Goal: Information Seeking & Learning: Learn about a topic

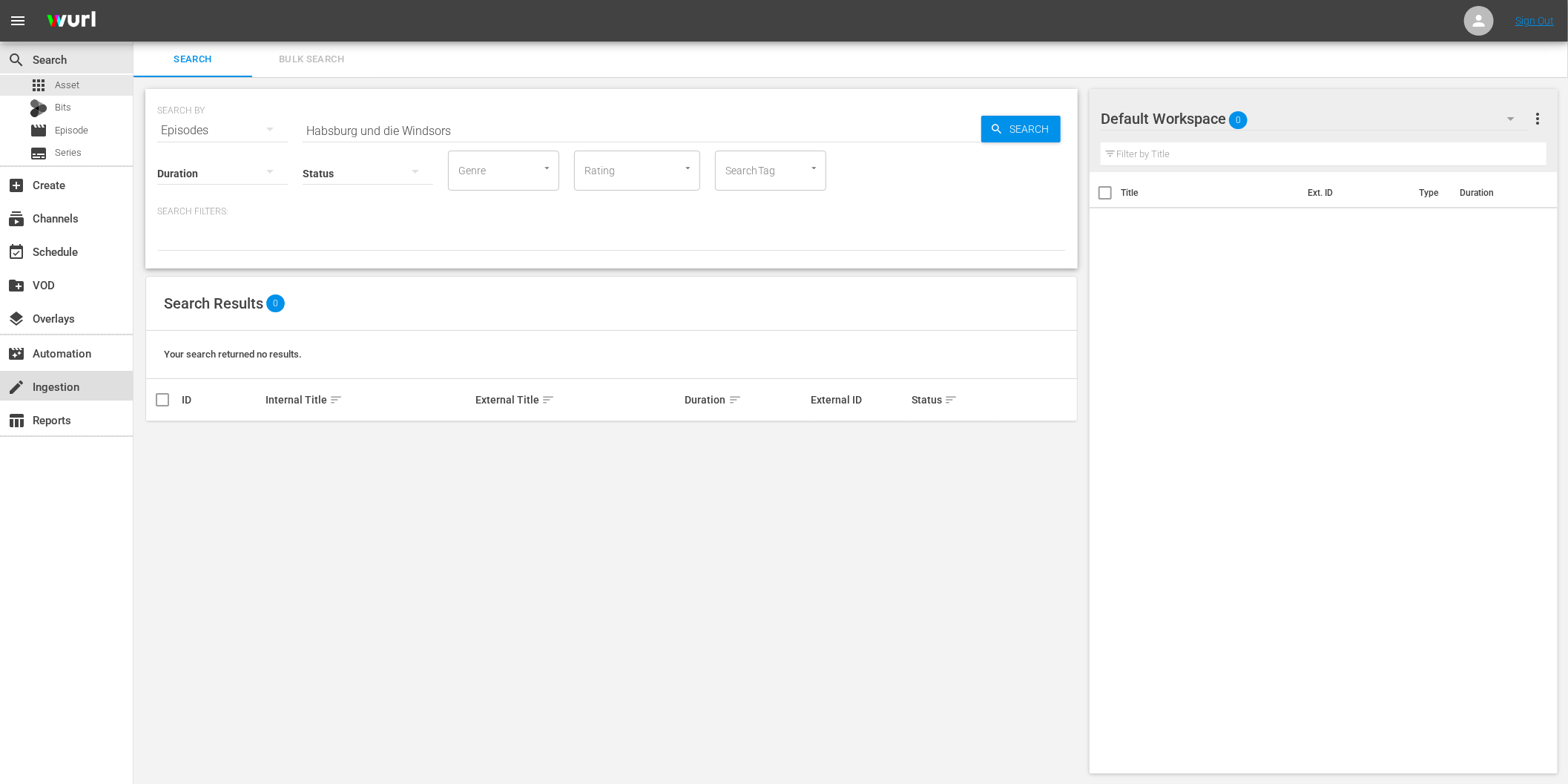
click at [68, 391] on div "create Ingestion" at bounding box center [41, 384] width 83 height 14
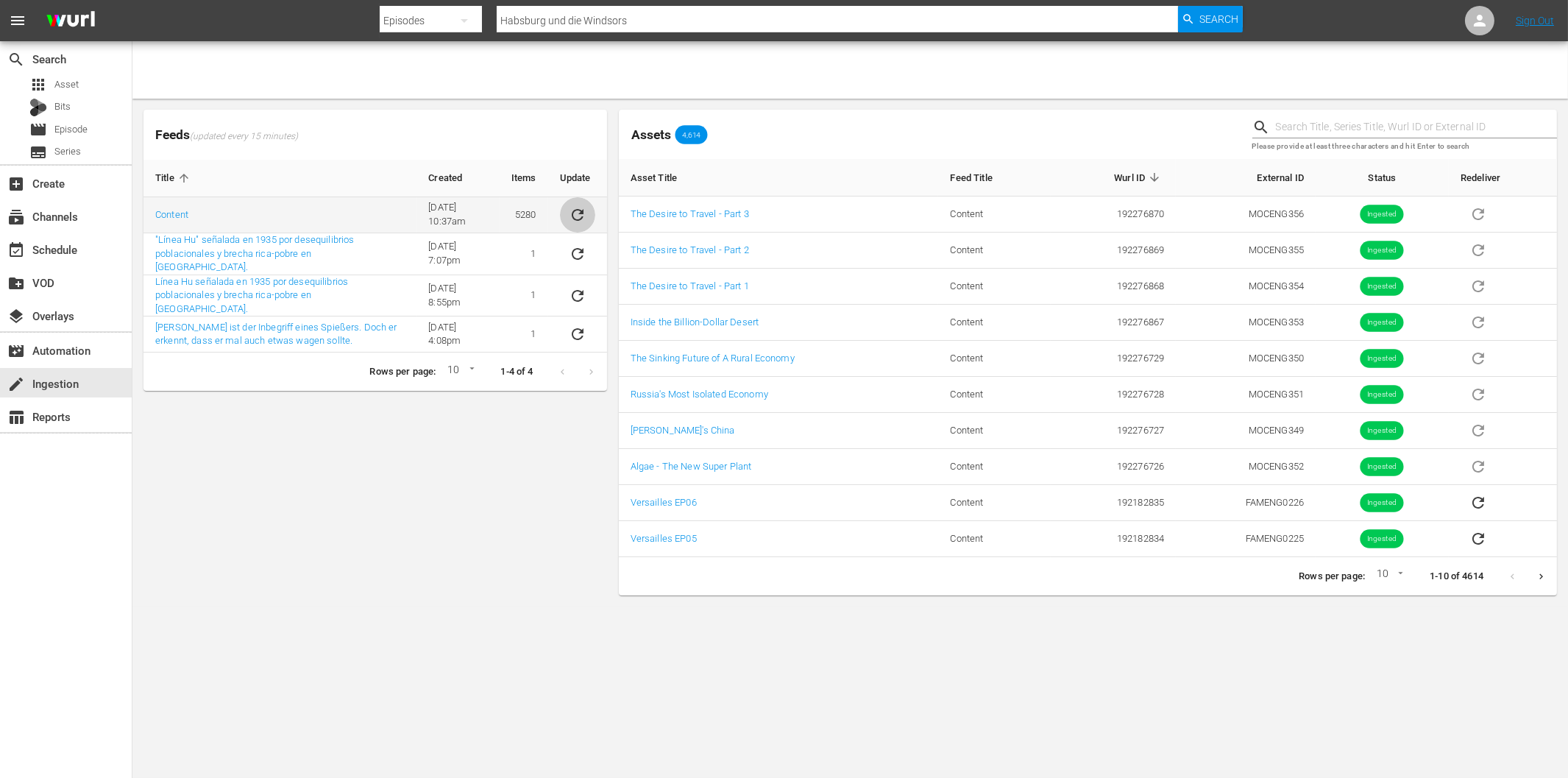
click at [582, 210] on icon "sticky table" at bounding box center [578, 215] width 18 height 18
click at [334, 504] on div "Feeds (updated every 15 minutes) Title Created Items Update Content [DATE] 10:3…" at bounding box center [375, 352] width 475 height 497
click at [1541, 578] on icon "Next page" at bounding box center [1542, 576] width 3 height 6
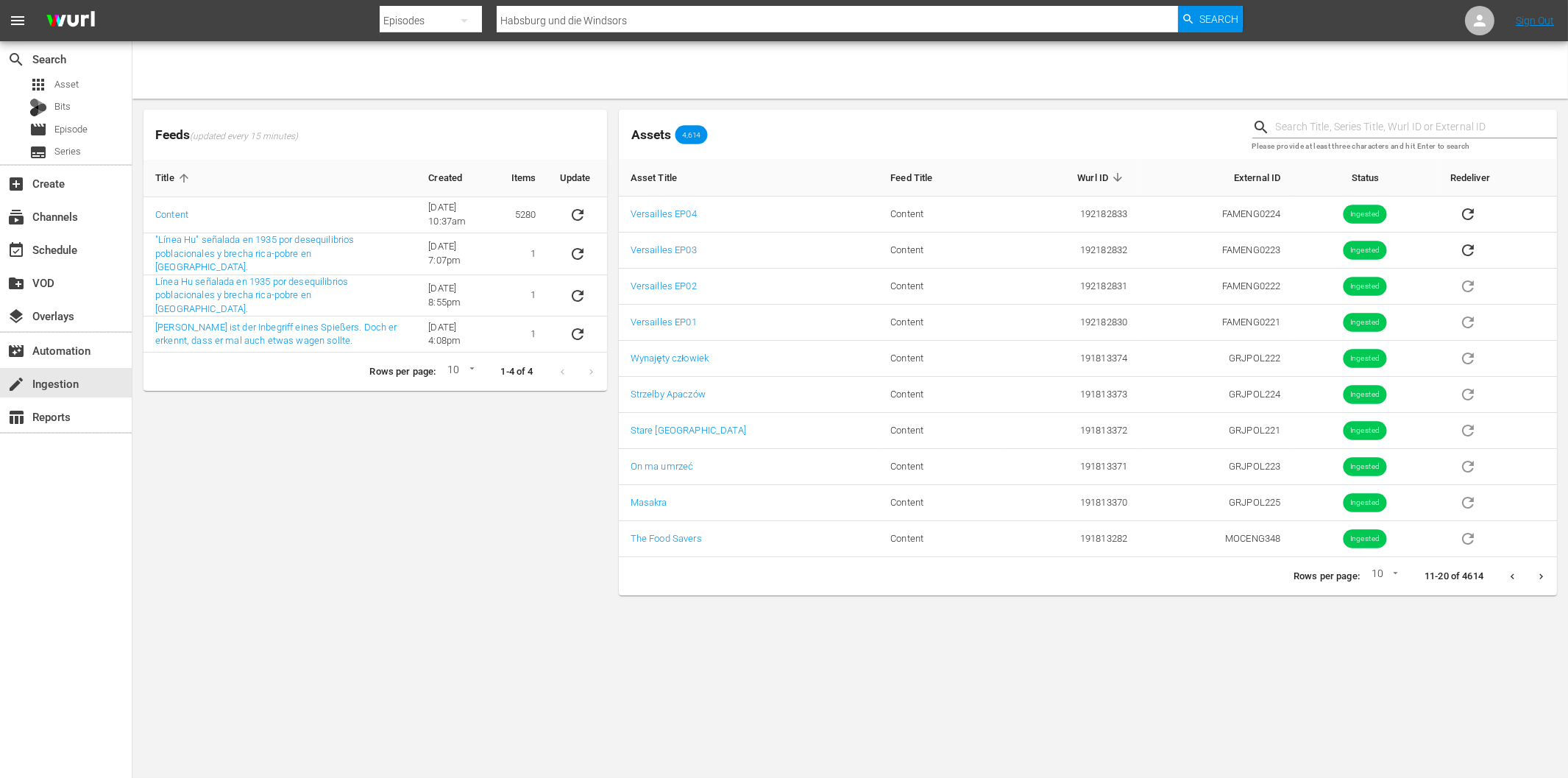
click at [390, 507] on div "Feeds (updated every 15 minutes) Title Created Items Update Content [DATE] 10:3…" at bounding box center [375, 352] width 475 height 497
click at [1532, 583] on button "Next page" at bounding box center [1542, 577] width 29 height 29
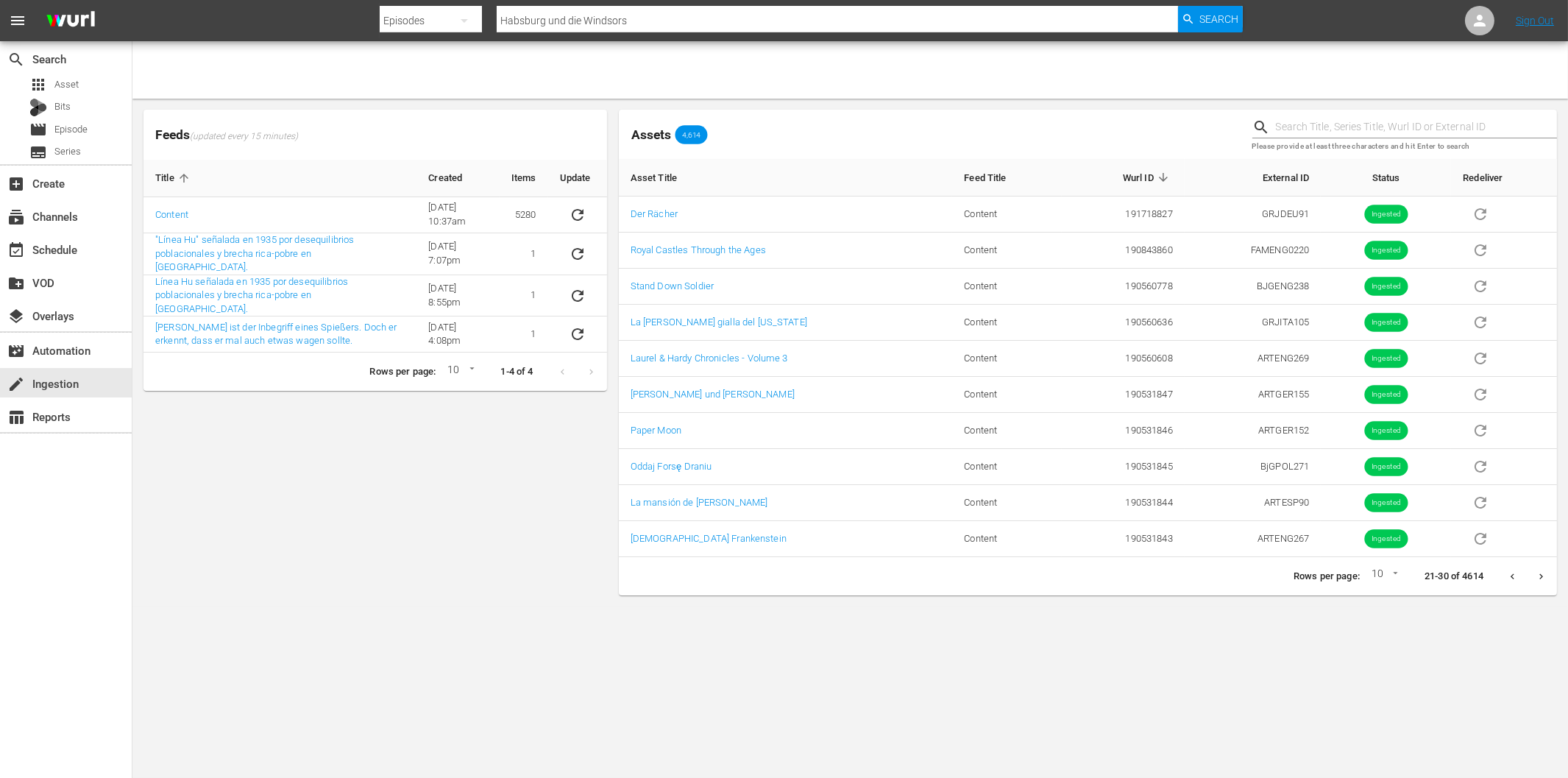
click at [404, 536] on div "Feeds (updated every 15 minutes) Title Created Items Update Content [DATE] 10:3…" at bounding box center [375, 352] width 475 height 497
click at [1536, 578] on icon "Next page" at bounding box center [1541, 576] width 11 height 11
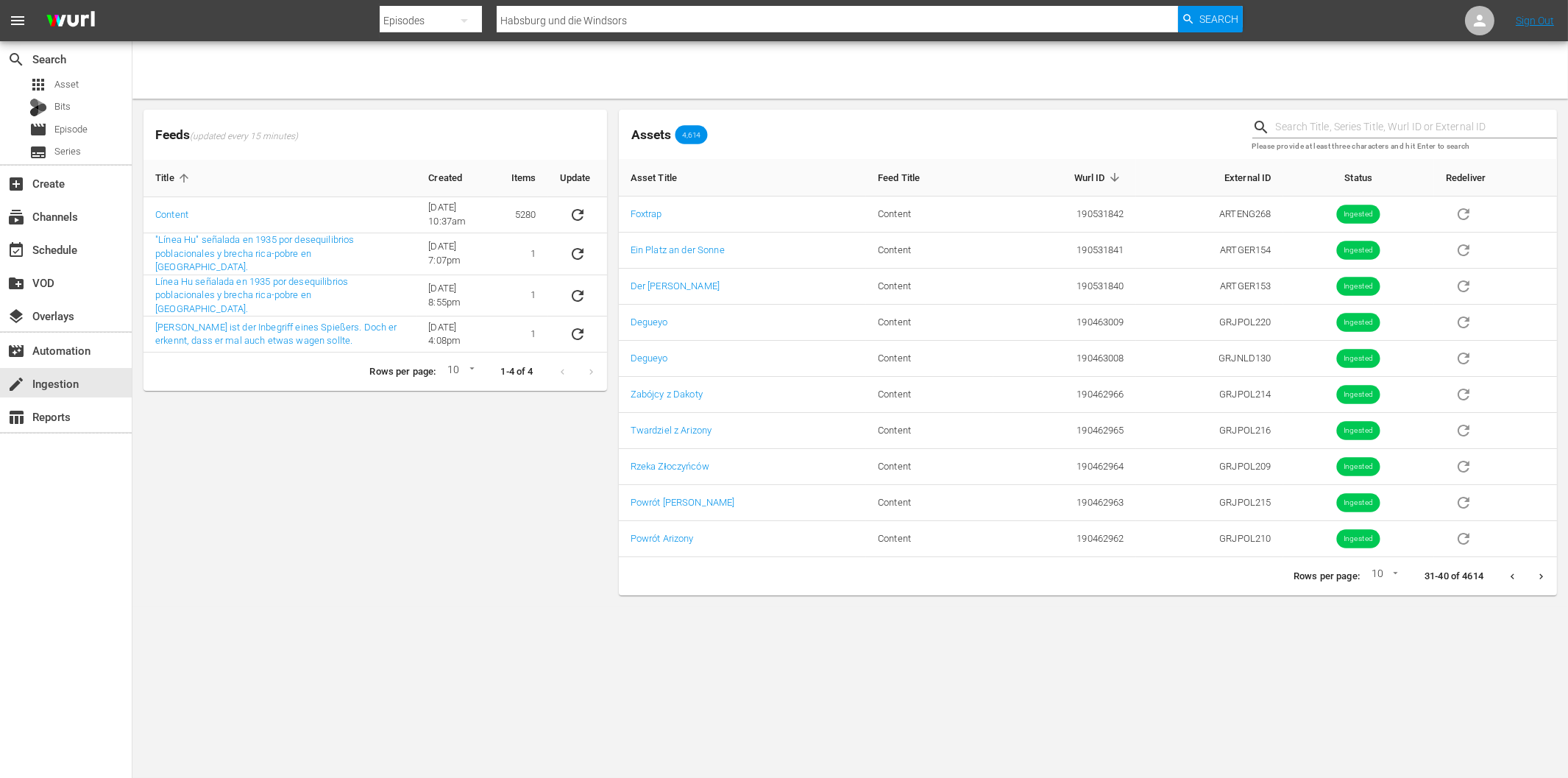
click at [1509, 578] on icon "Previous page" at bounding box center [1513, 576] width 11 height 11
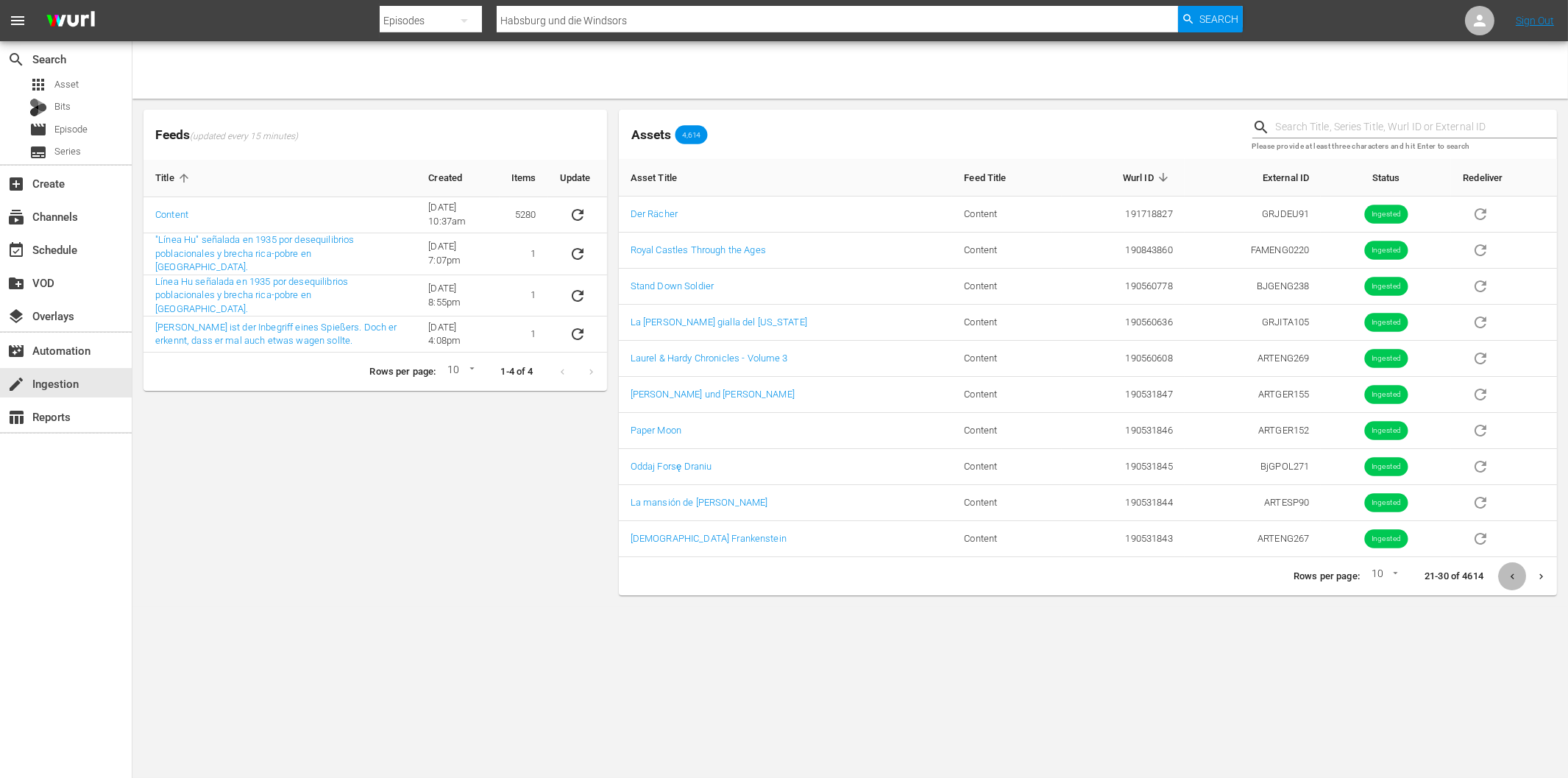
click at [1509, 578] on icon "Previous page" at bounding box center [1513, 576] width 11 height 11
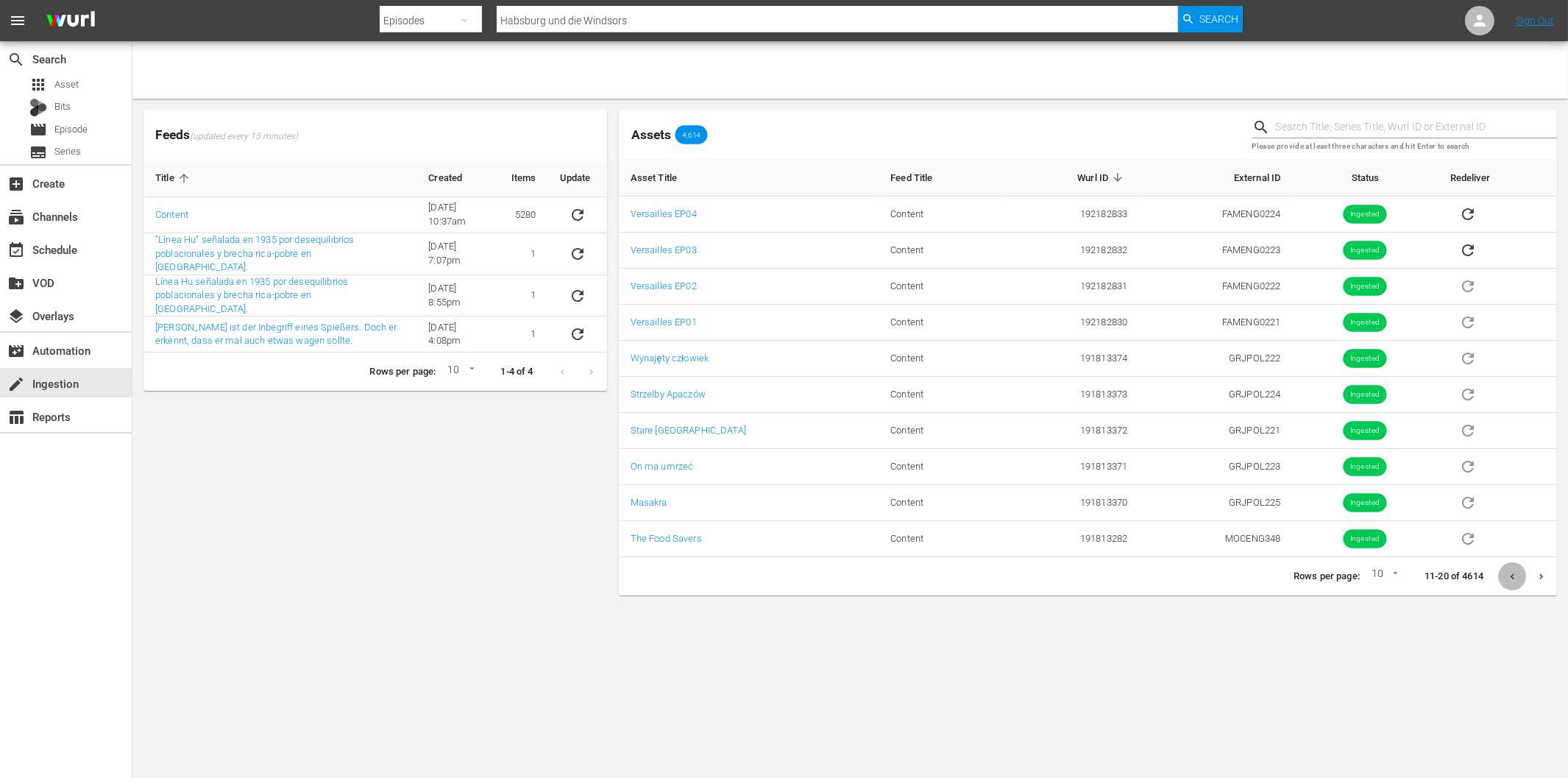
click at [1509, 578] on icon "Previous page" at bounding box center [1513, 576] width 11 height 11
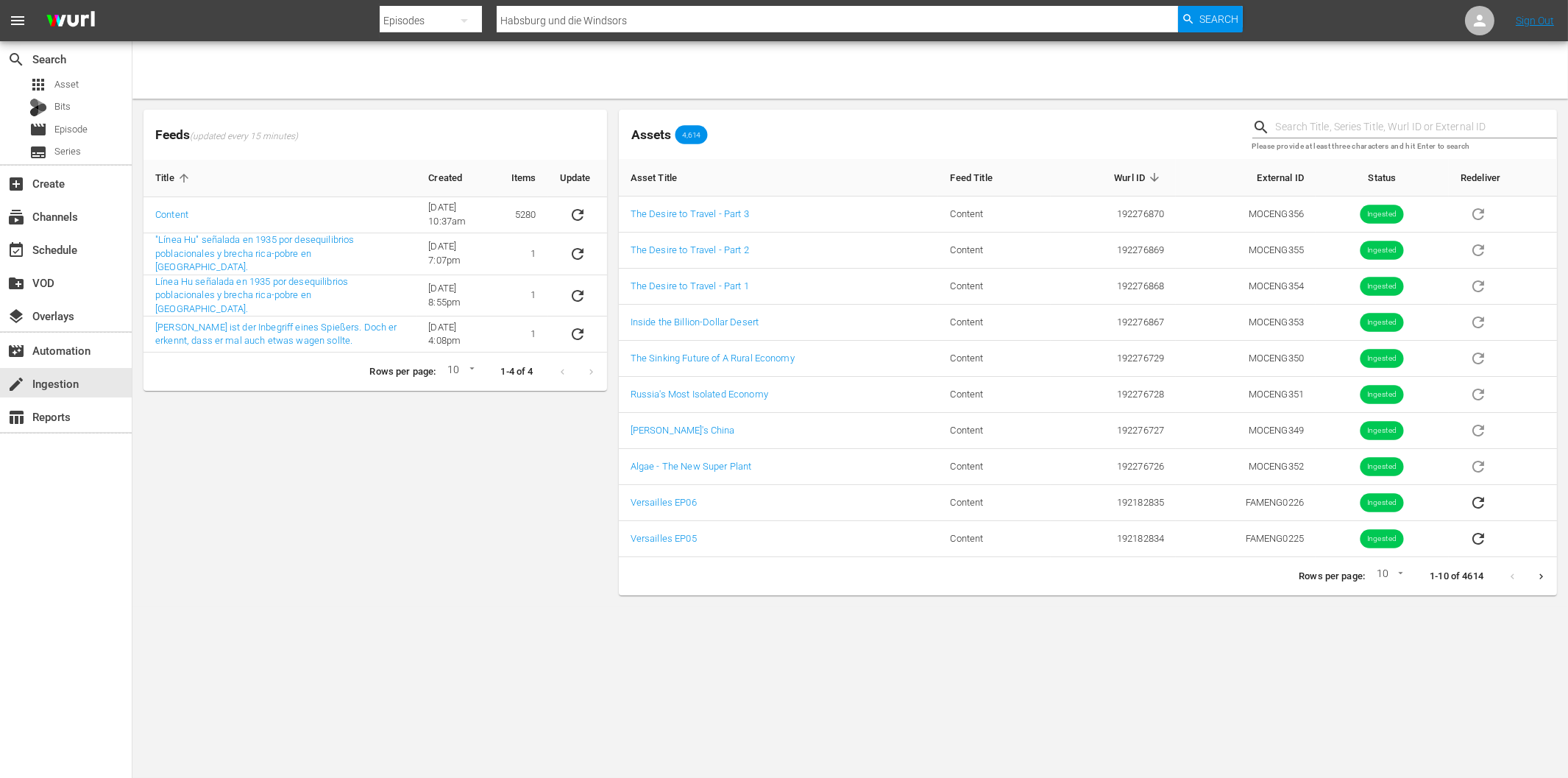
click at [1509, 578] on div at bounding box center [1526, 577] width 57 height 29
click at [190, 540] on div "Feeds (updated every 15 minutes) Title Created Items Update Content [DATE] 10:3…" at bounding box center [375, 352] width 475 height 497
click at [438, 18] on div "Episodes" at bounding box center [431, 20] width 102 height 41
click at [405, 157] on div "Assets" at bounding box center [427, 156] width 59 height 24
click at [611, 24] on input "Habsburg und die Windsors" at bounding box center [837, 20] width 681 height 35
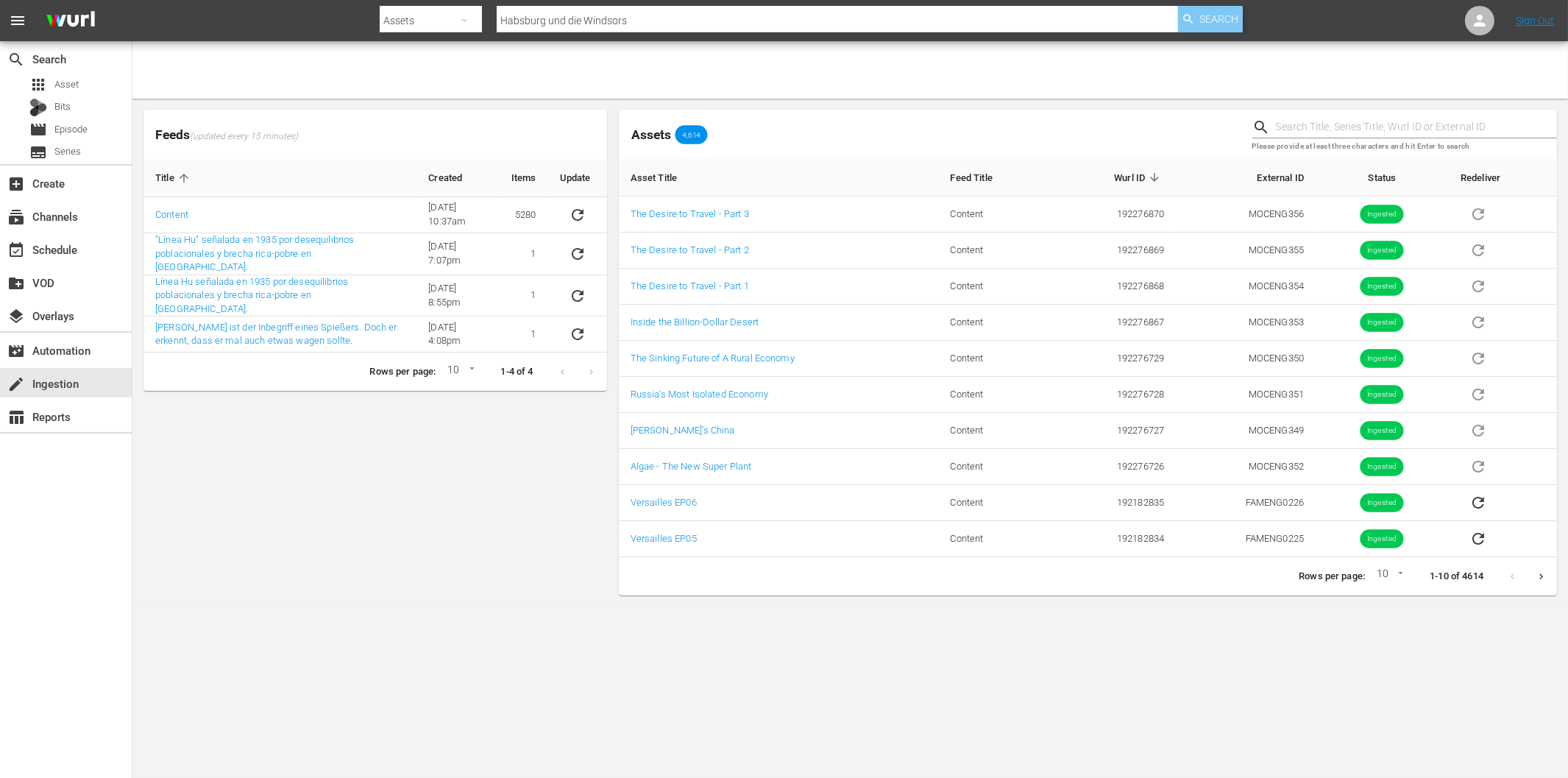
click at [1208, 20] on span "Search" at bounding box center [1219, 19] width 39 height 26
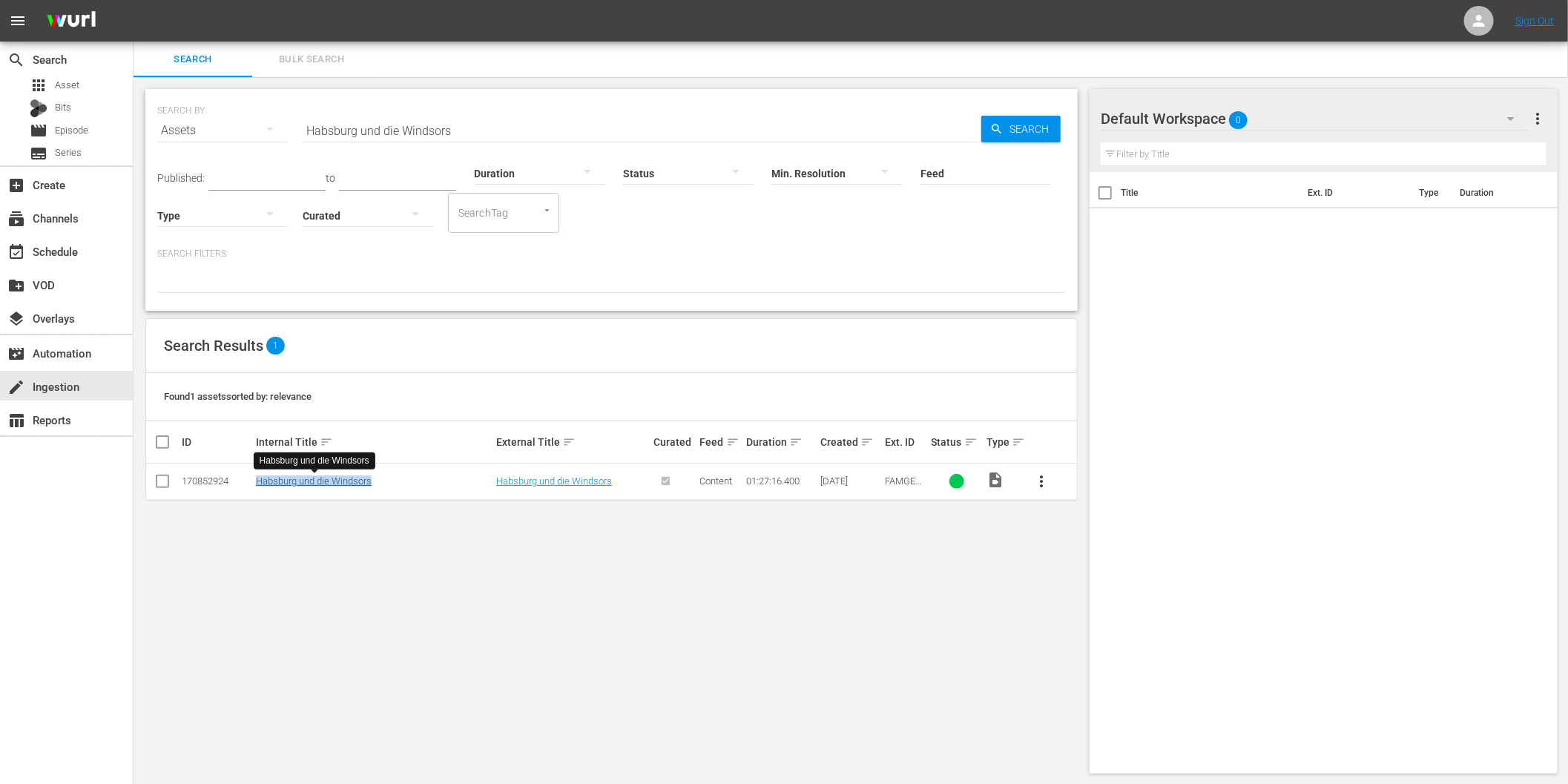
drag, startPoint x: 397, startPoint y: 483, endPoint x: 257, endPoint y: 483, distance: 140.0
click at [256, 483] on div "Habsburg und die Windsors" at bounding box center [374, 481] width 236 height 11
copy link "Habsburg und die Windsors"
drag, startPoint x: 705, startPoint y: 565, endPoint x: 879, endPoint y: 537, distance: 176.2
click at [706, 565] on div "SEARCH BY Search By Assets Search ID, Title, Description, Keywords, or Category…" at bounding box center [611, 432] width 956 height 708
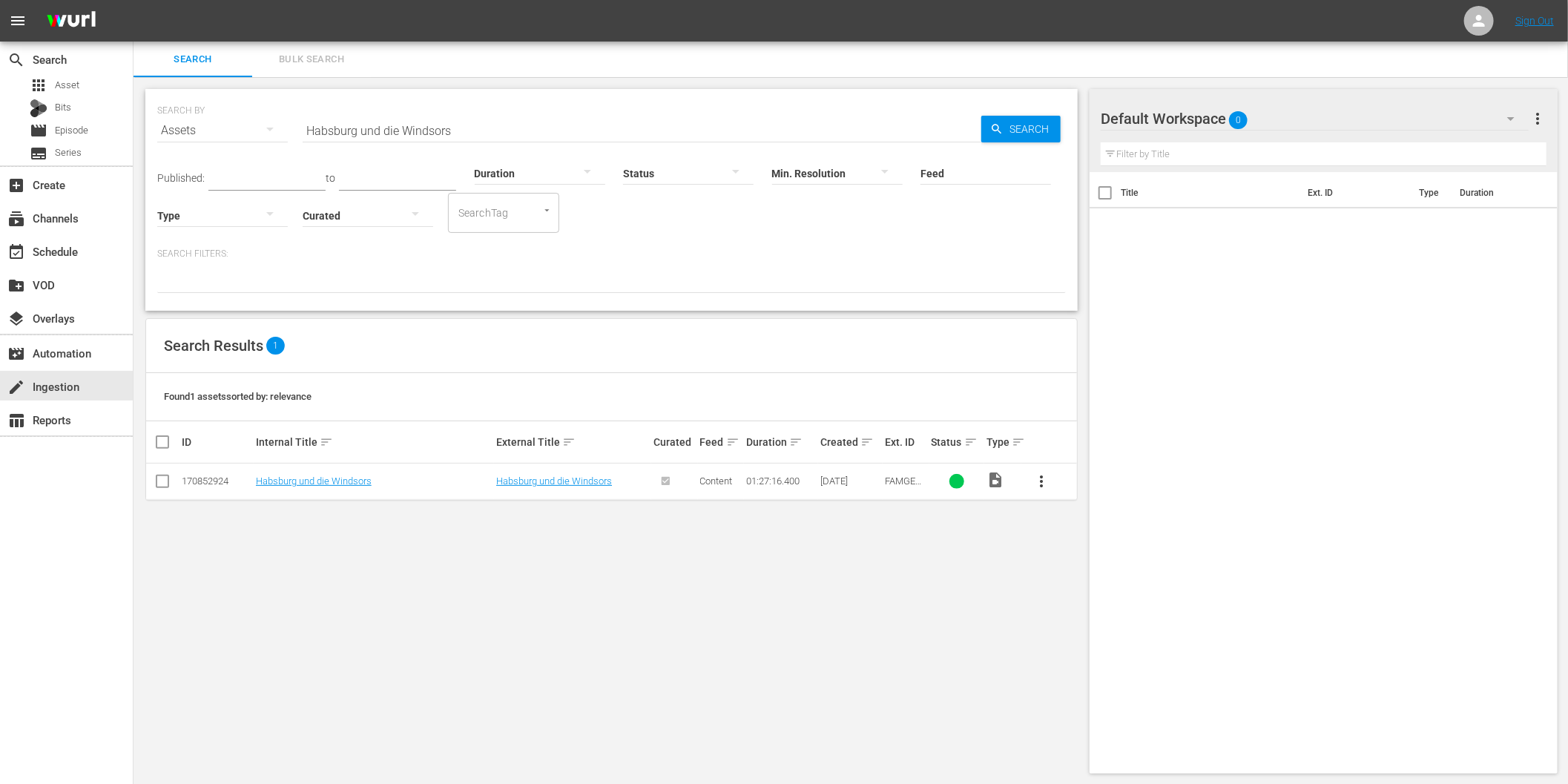
click at [1043, 478] on span "more_vert" at bounding box center [1041, 481] width 18 height 18
click at [955, 569] on div "SEARCH BY Search By Assets Search ID, Title, Description, Keywords, or Category…" at bounding box center [611, 432] width 956 height 708
click at [258, 483] on link "Habsburg und die Windsors" at bounding box center [314, 481] width 116 height 11
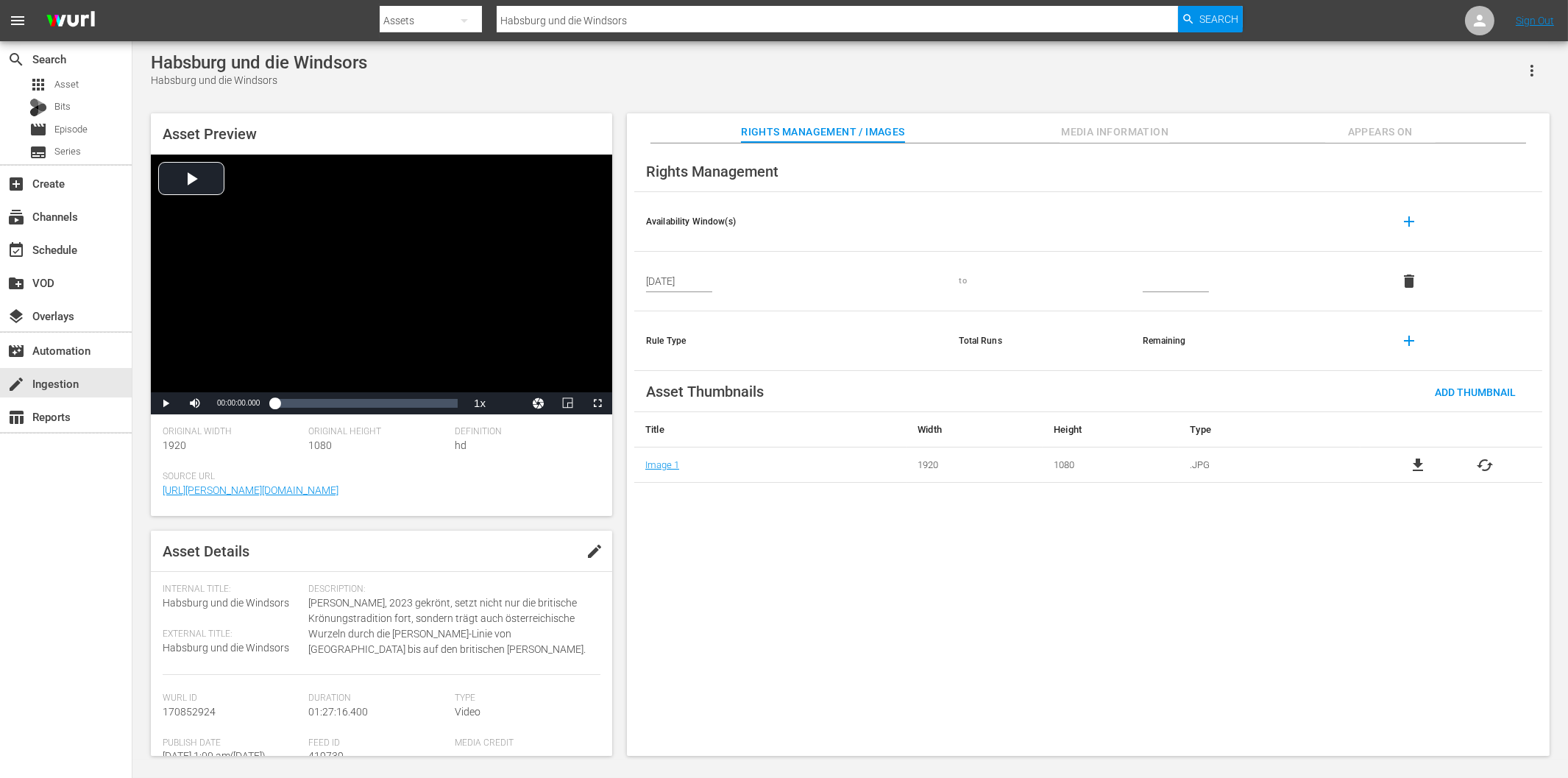
click at [1528, 70] on icon "button" at bounding box center [1532, 70] width 18 height 18
click at [1254, 92] on div "Habsburg und die Windsors Habsburg und die Windsors Asset Preview Video Player …" at bounding box center [850, 400] width 1414 height 696
click at [1368, 135] on span "Appears On" at bounding box center [1380, 132] width 110 height 19
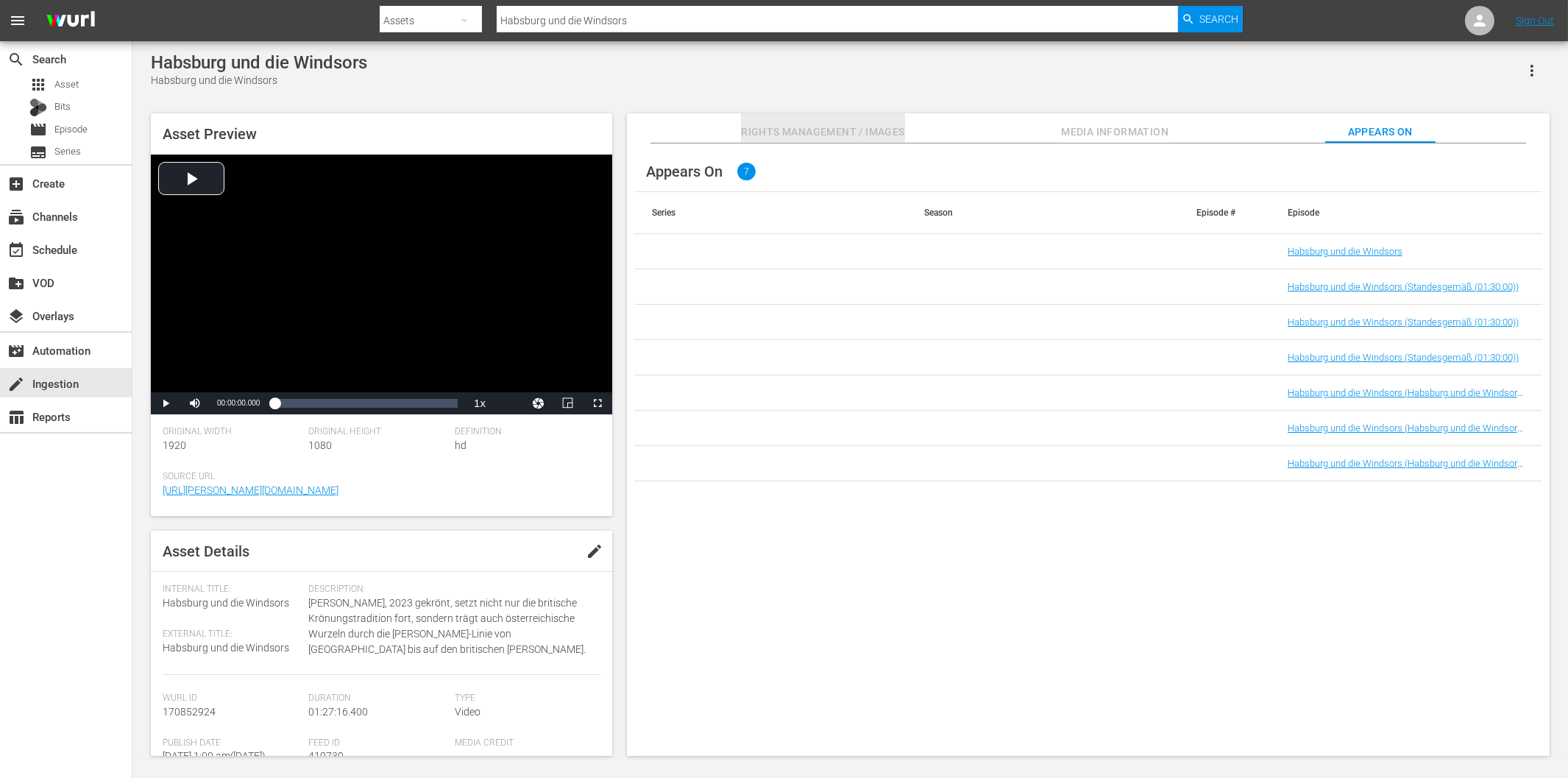
click at [798, 125] on span "Rights Management / Images" at bounding box center [823, 132] width 164 height 19
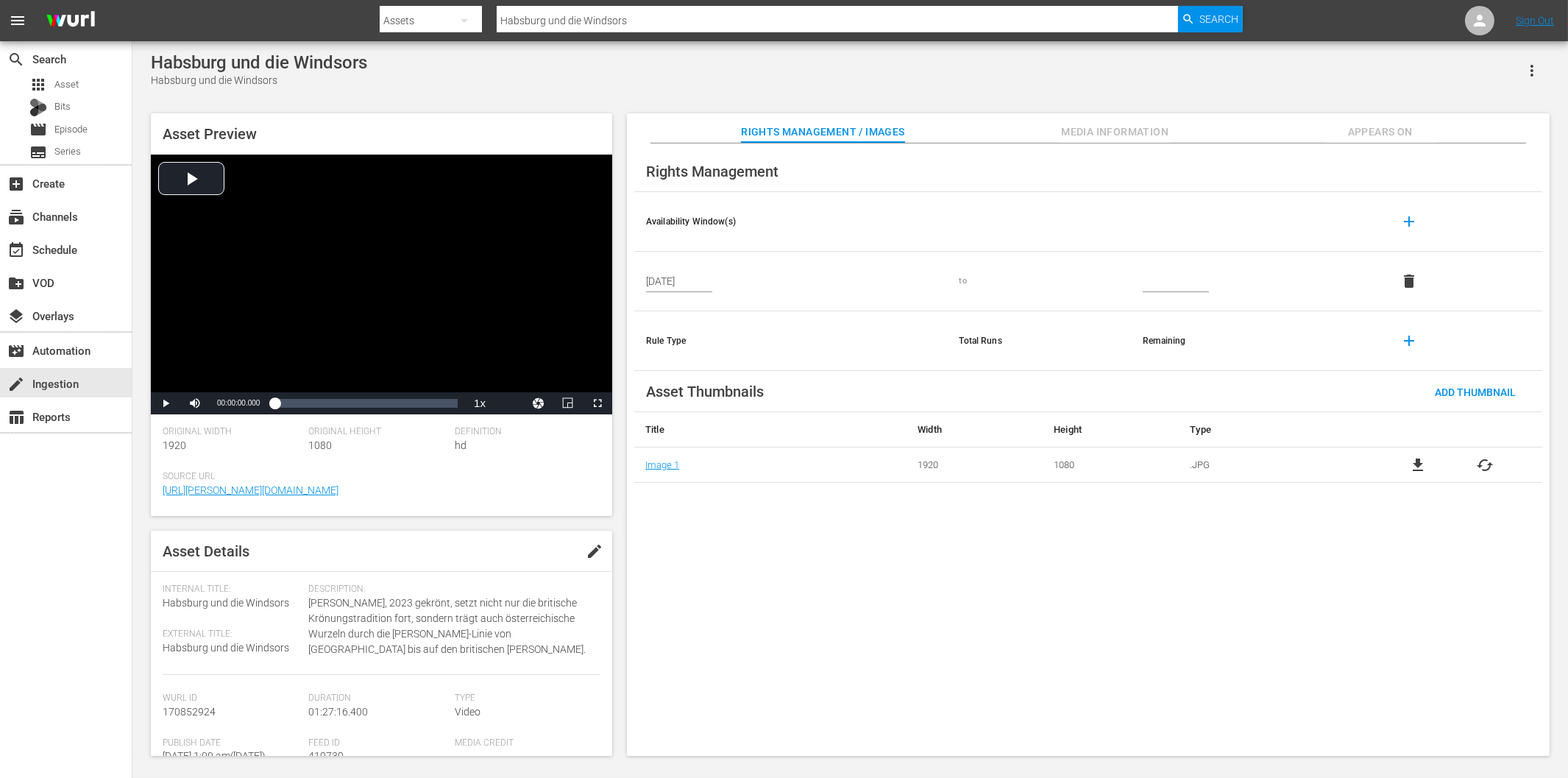
click at [1534, 72] on icon "button" at bounding box center [1532, 70] width 18 height 18
click at [1466, 173] on div "DELETE" at bounding box center [1488, 170] width 100 height 35
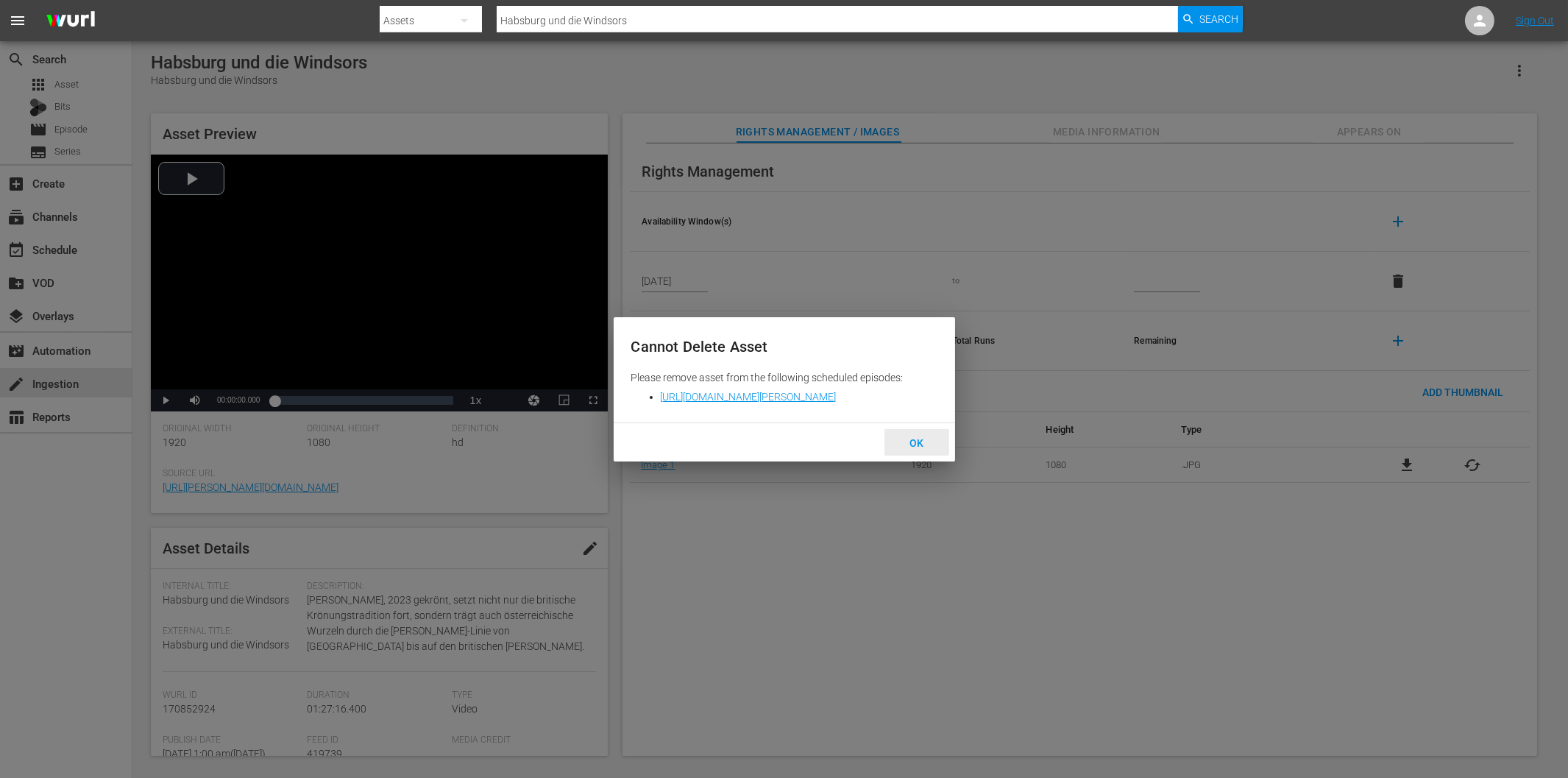
click at [910, 448] on span "OK" at bounding box center [916, 443] width 38 height 12
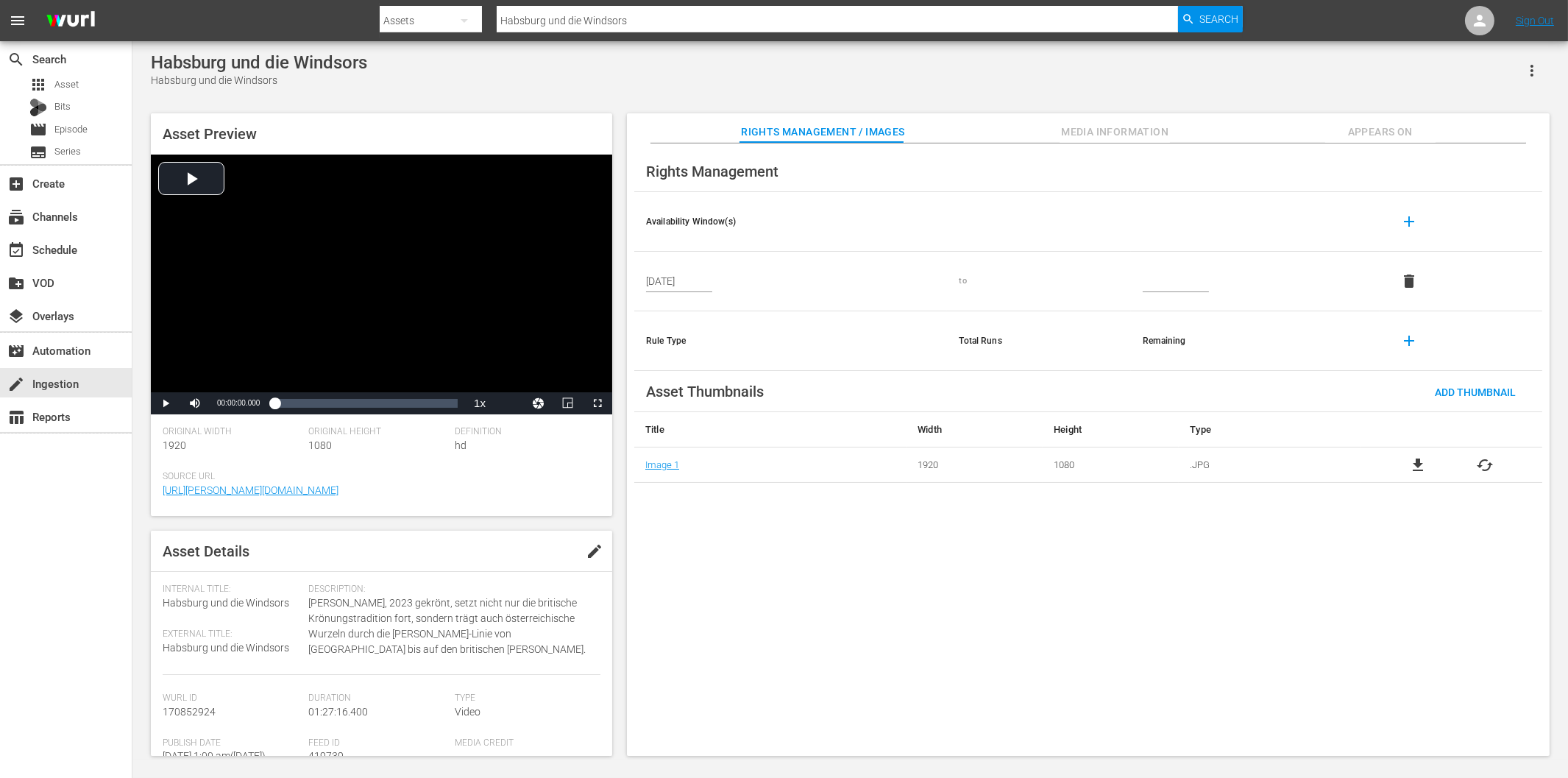
click at [690, 20] on input "Habsburg und die Windsors" at bounding box center [837, 20] width 681 height 35
paste input "Bourbonen"
type input "Habsburg und die Bourbonen"
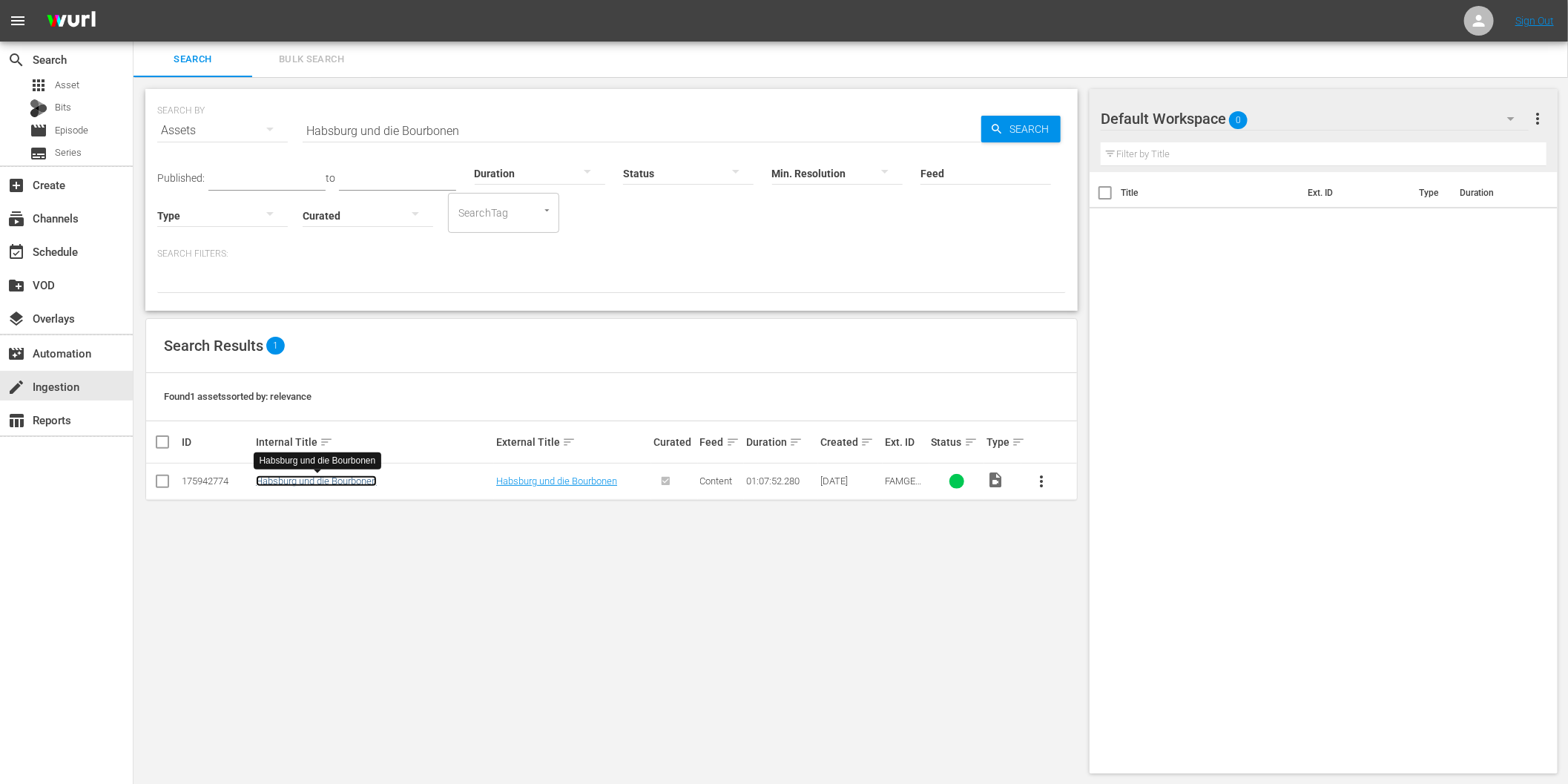
click at [362, 480] on link "Habsburg und die Bourbonen" at bounding box center [316, 481] width 121 height 11
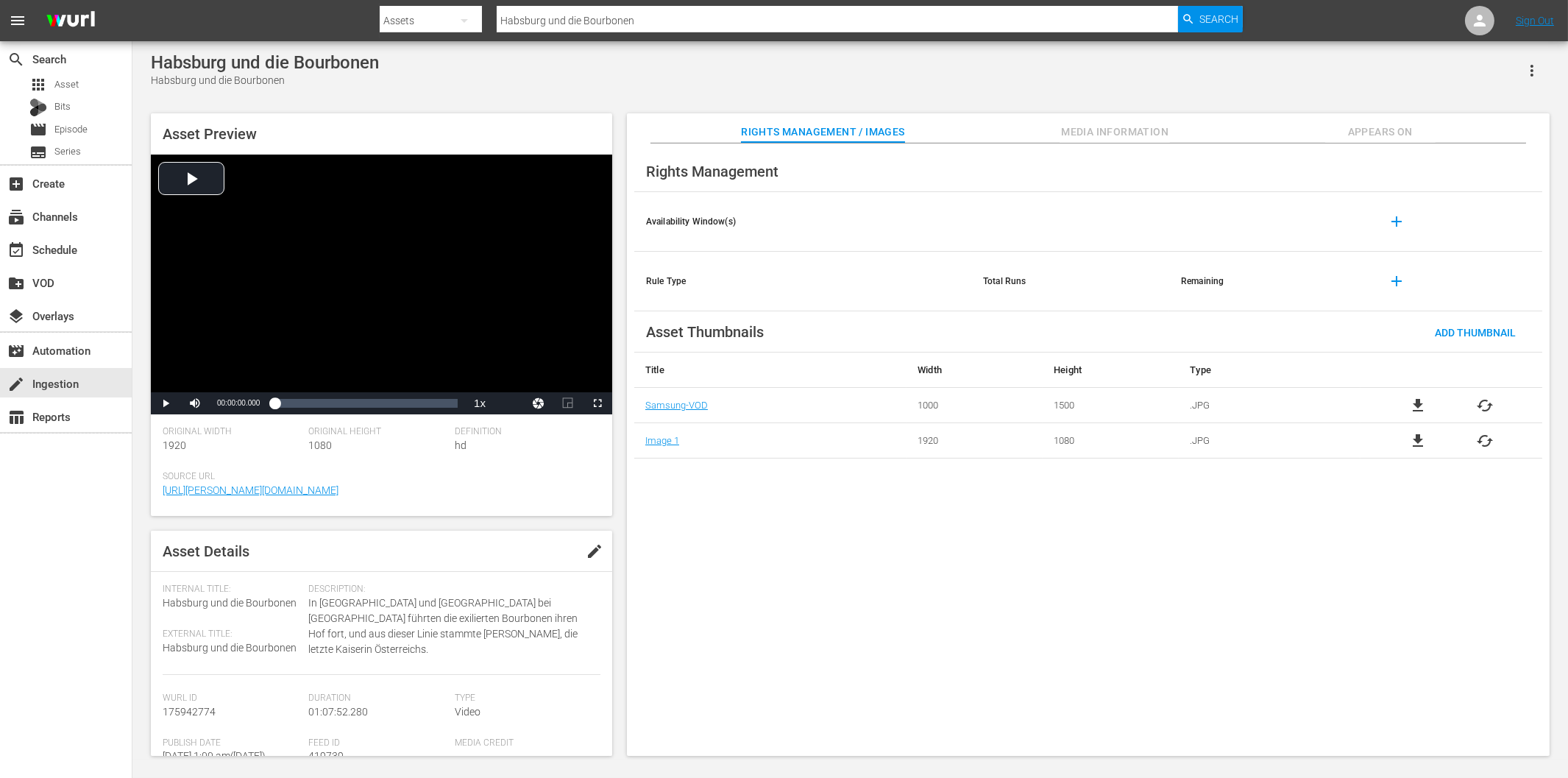
click at [1369, 134] on span "Appears On" at bounding box center [1380, 132] width 110 height 19
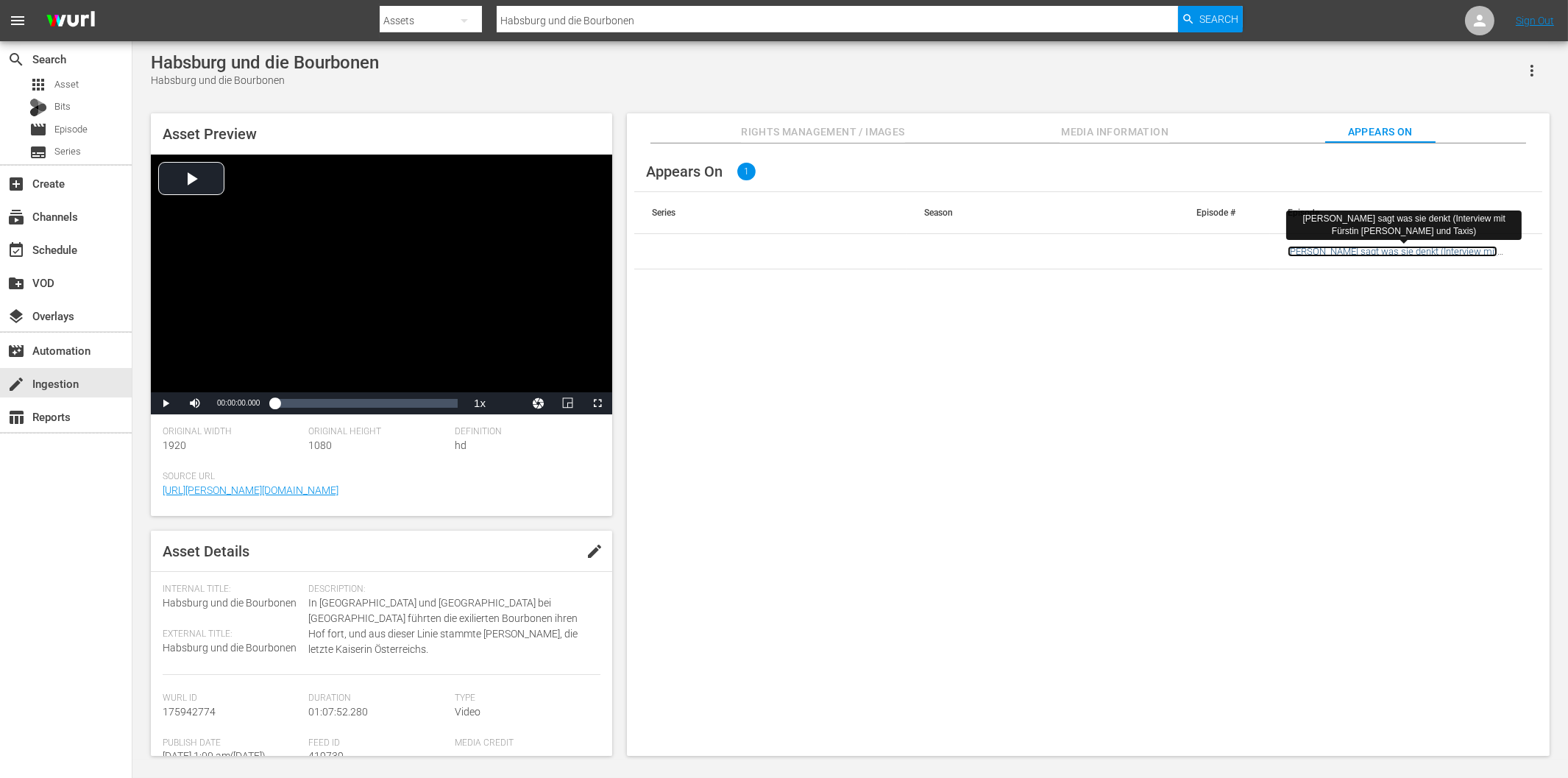
click at [1357, 253] on link "[PERSON_NAME] sagt was sie denkt (Interview mit Fürstin [PERSON_NAME] und Taxis)" at bounding box center [1393, 257] width 210 height 22
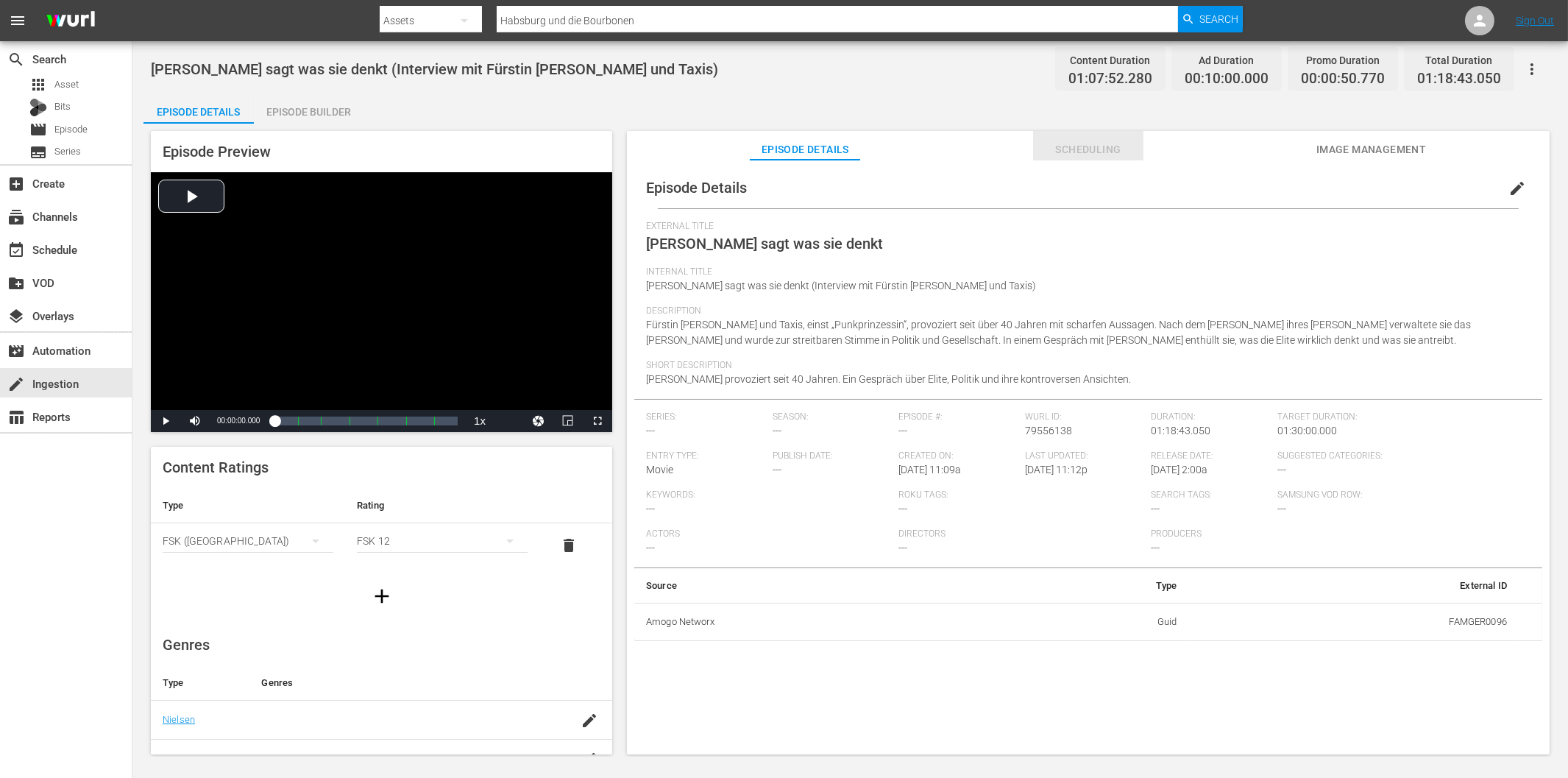
click at [1101, 144] on span "Scheduling" at bounding box center [1088, 150] width 110 height 19
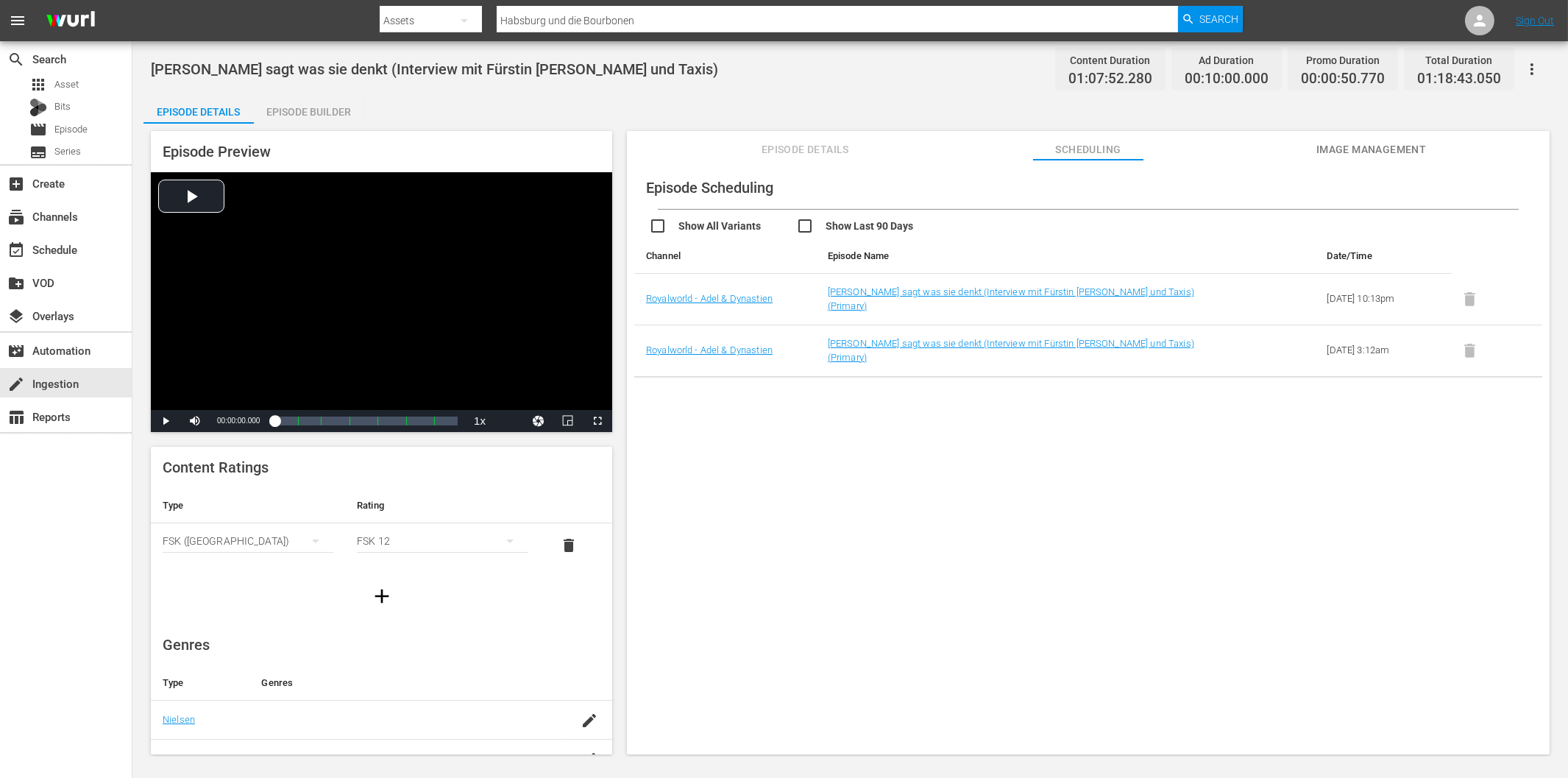
click at [398, 11] on div "Assets" at bounding box center [431, 20] width 102 height 41
click at [423, 105] on div "Episodes" at bounding box center [427, 109] width 59 height 24
click at [598, 20] on input "Habsburg und die Windsors" at bounding box center [837, 20] width 681 height 35
paste input "Bourbonen"
type input "Habsburg und die Bourbonen"
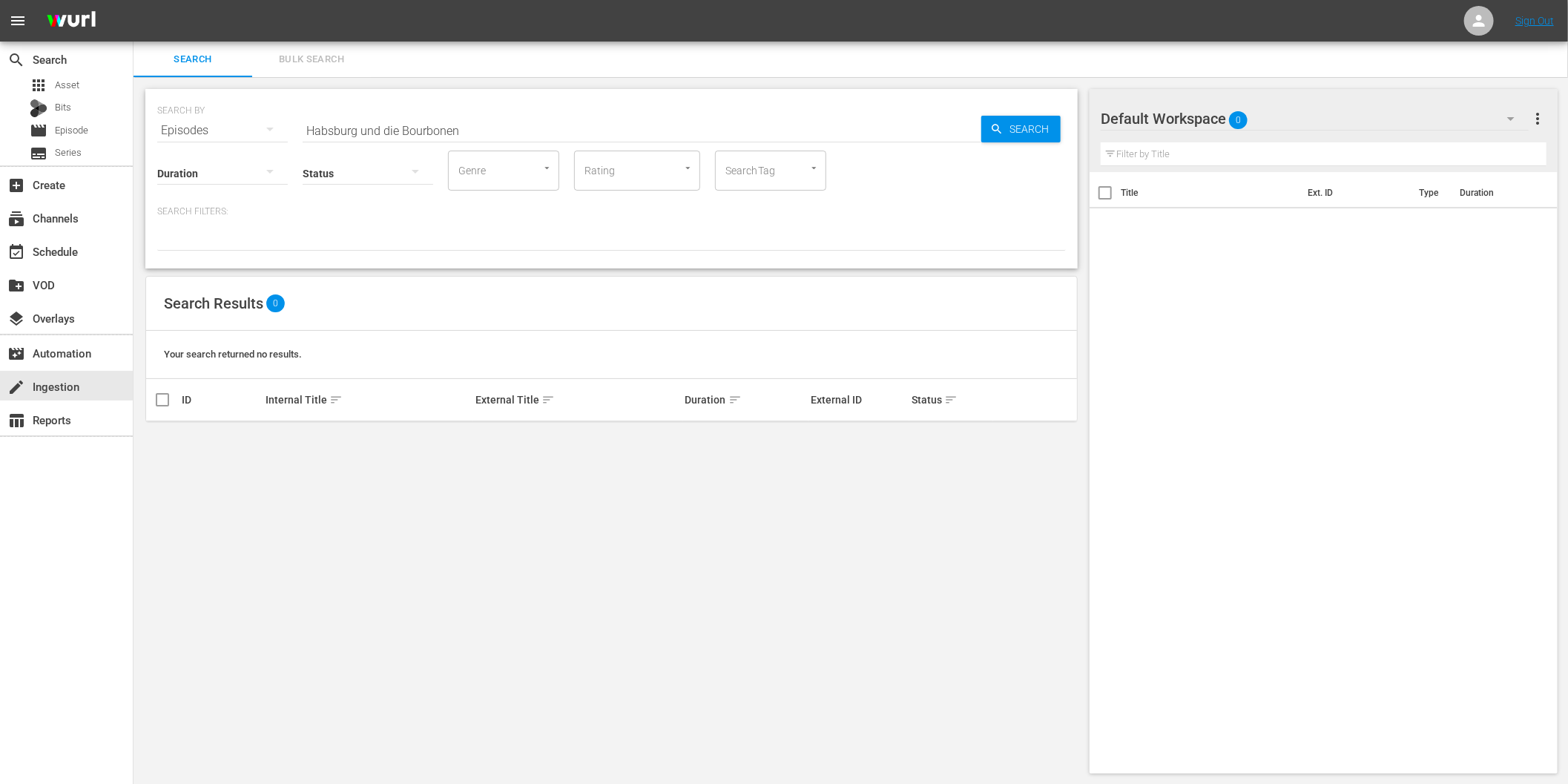
click at [548, 518] on div "SEARCH BY Search By Episodes Search ID, Title, Description, Keywords, or Catego…" at bounding box center [611, 432] width 956 height 708
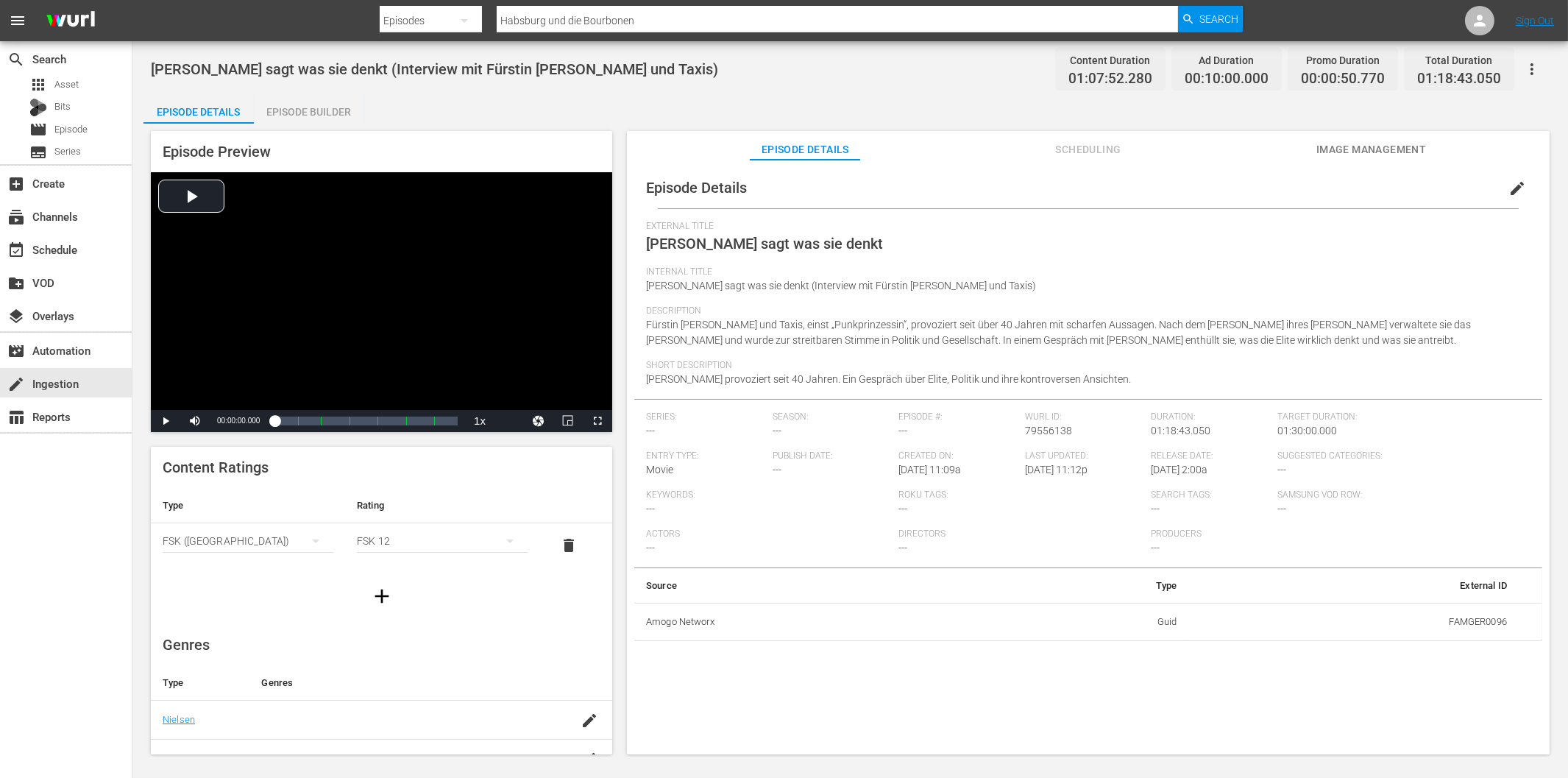
click at [1080, 153] on span "Scheduling" at bounding box center [1088, 150] width 110 height 19
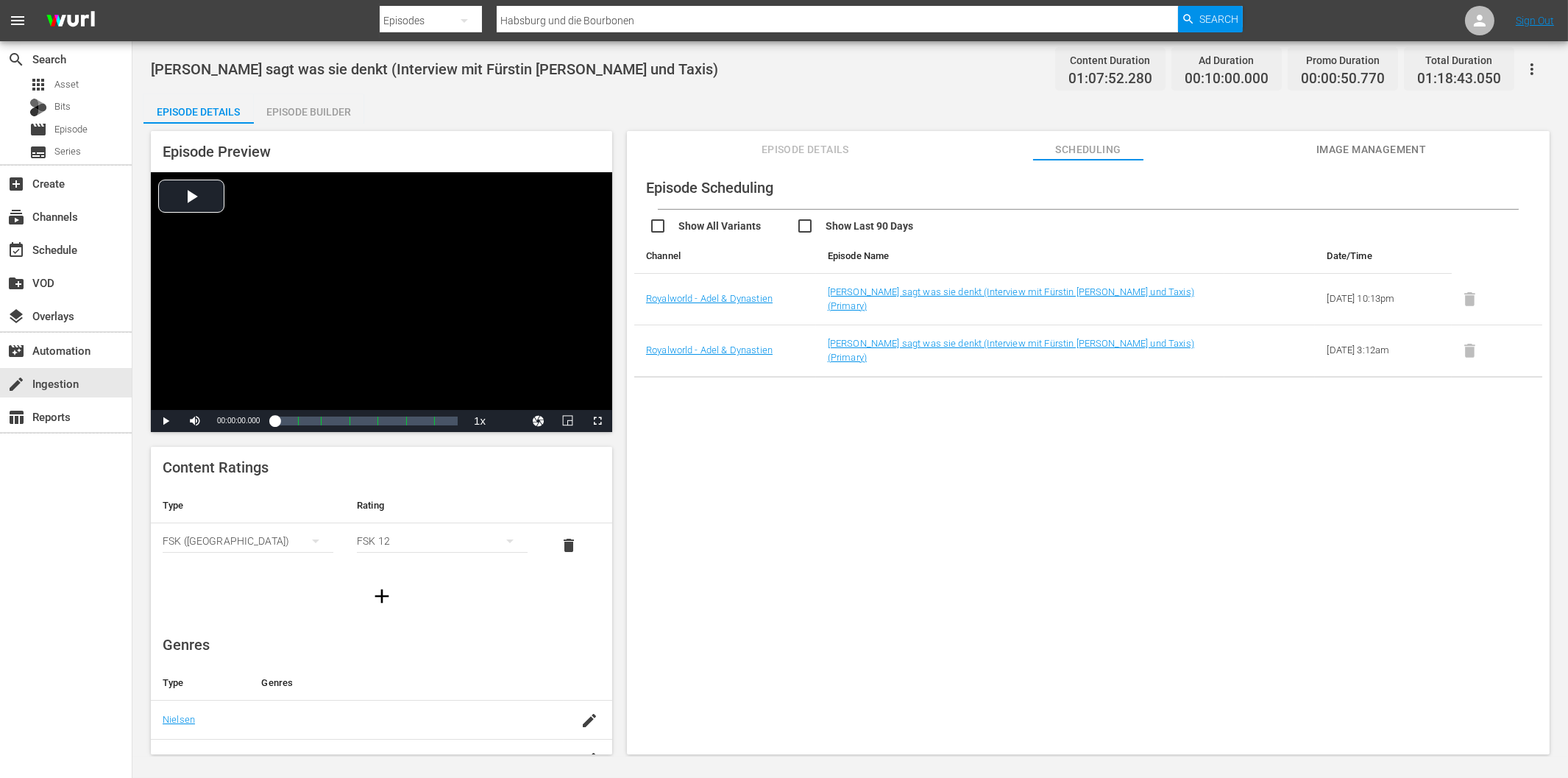
click at [653, 20] on input "Habsburg und die Bourbonen" at bounding box center [837, 20] width 681 height 35
paste input "Habsburg und das Kaiserreich Brasilien"
paste input "text"
type input "Habsburg und das Kaiserreich Brasilien"
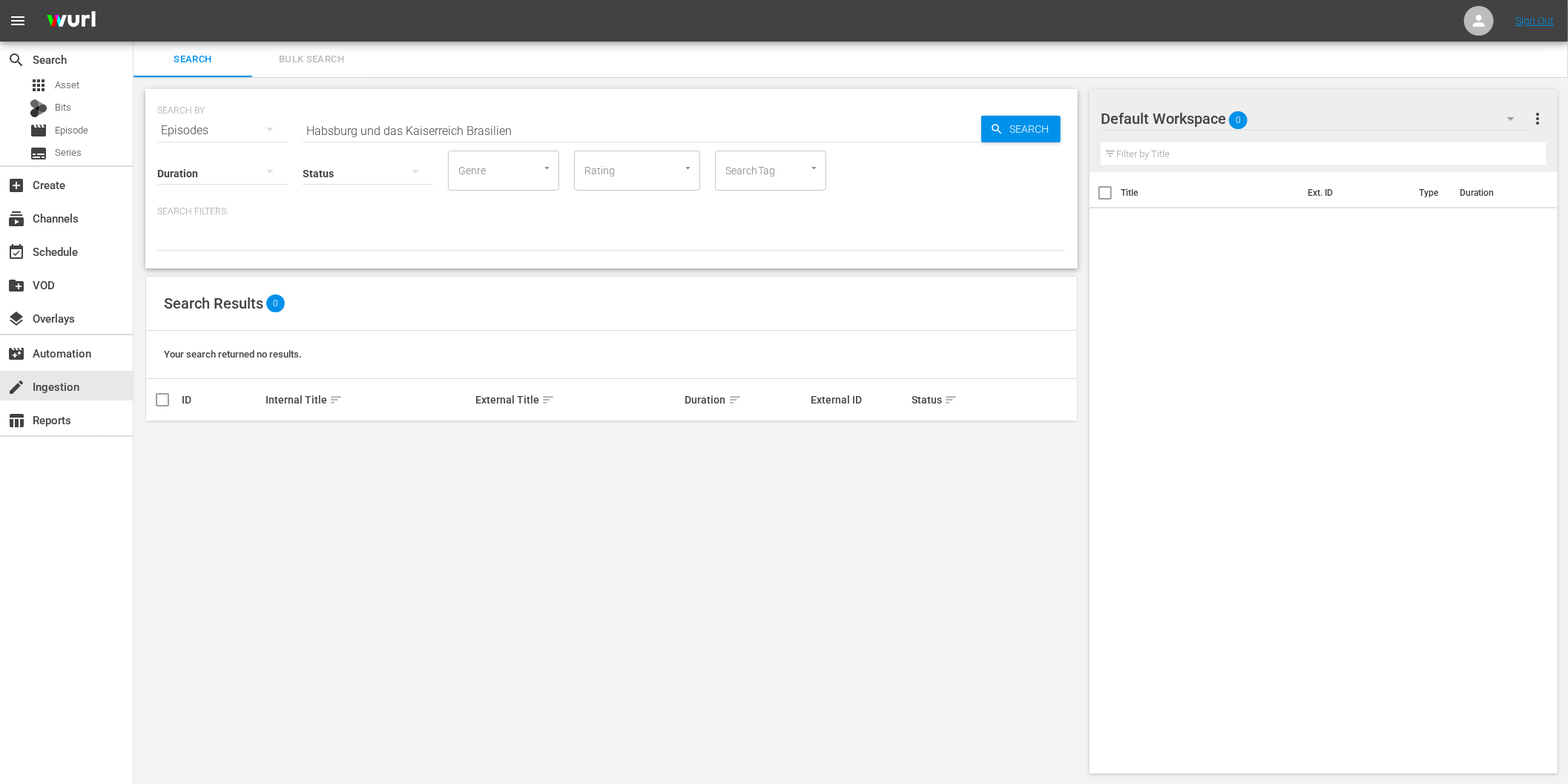
click at [213, 129] on div "Episodes" at bounding box center [223, 131] width 131 height 41
click at [206, 224] on div "Episodes" at bounding box center [205, 230] width 59 height 24
click at [216, 130] on div "Episodes" at bounding box center [223, 131] width 131 height 41
click at [199, 277] on div "Assets" at bounding box center [205, 278] width 59 height 24
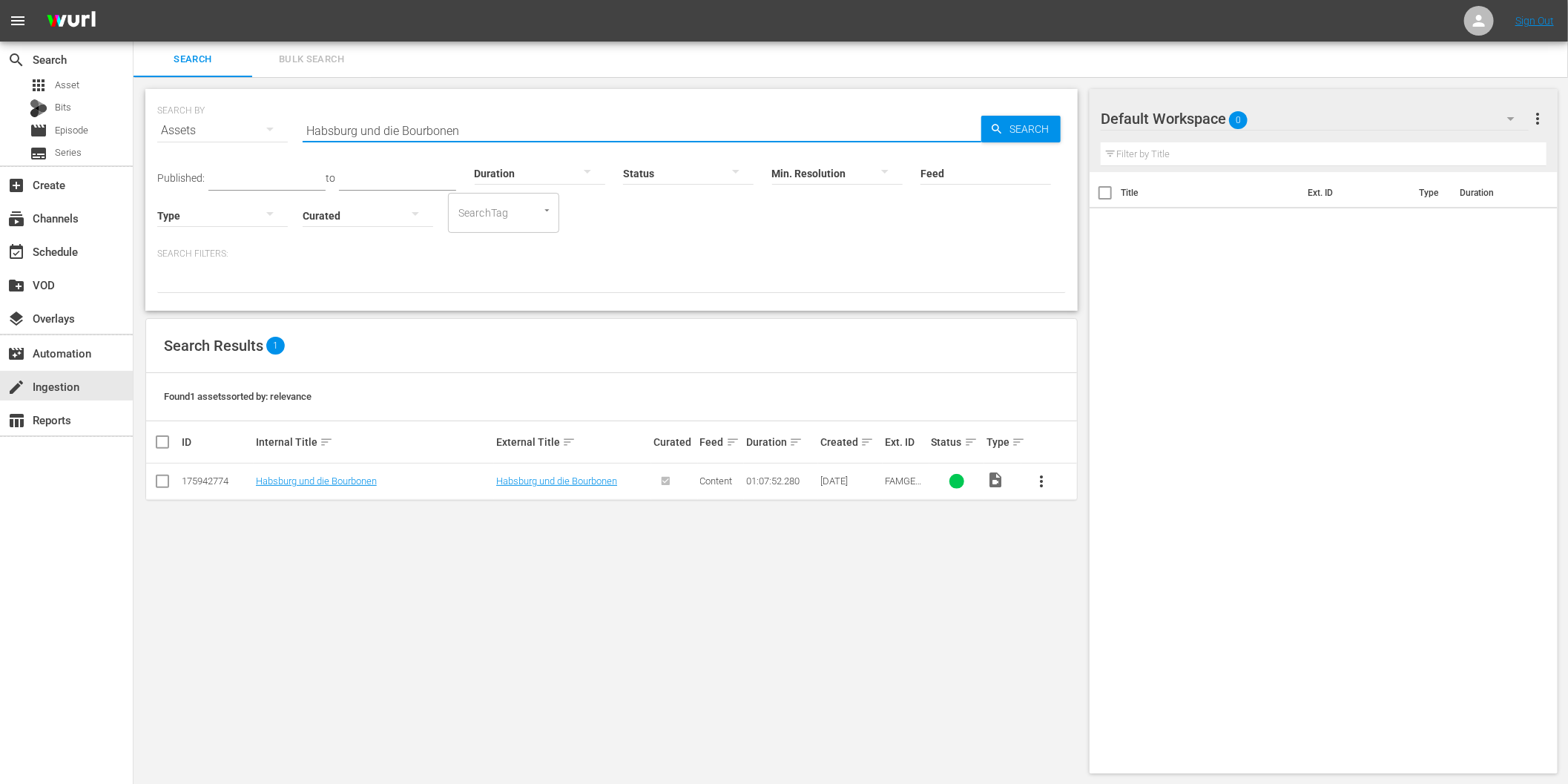
click at [413, 132] on input "Habsburg und die Bourbonen" at bounding box center [641, 130] width 678 height 35
click at [392, 127] on input "Habsburg und die Bourbonen" at bounding box center [641, 130] width 678 height 35
click at [462, 127] on input "Habsburg und die Bourbonen" at bounding box center [641, 130] width 678 height 35
paste input "Windsors"
type input "Habsburg und die Windsors"
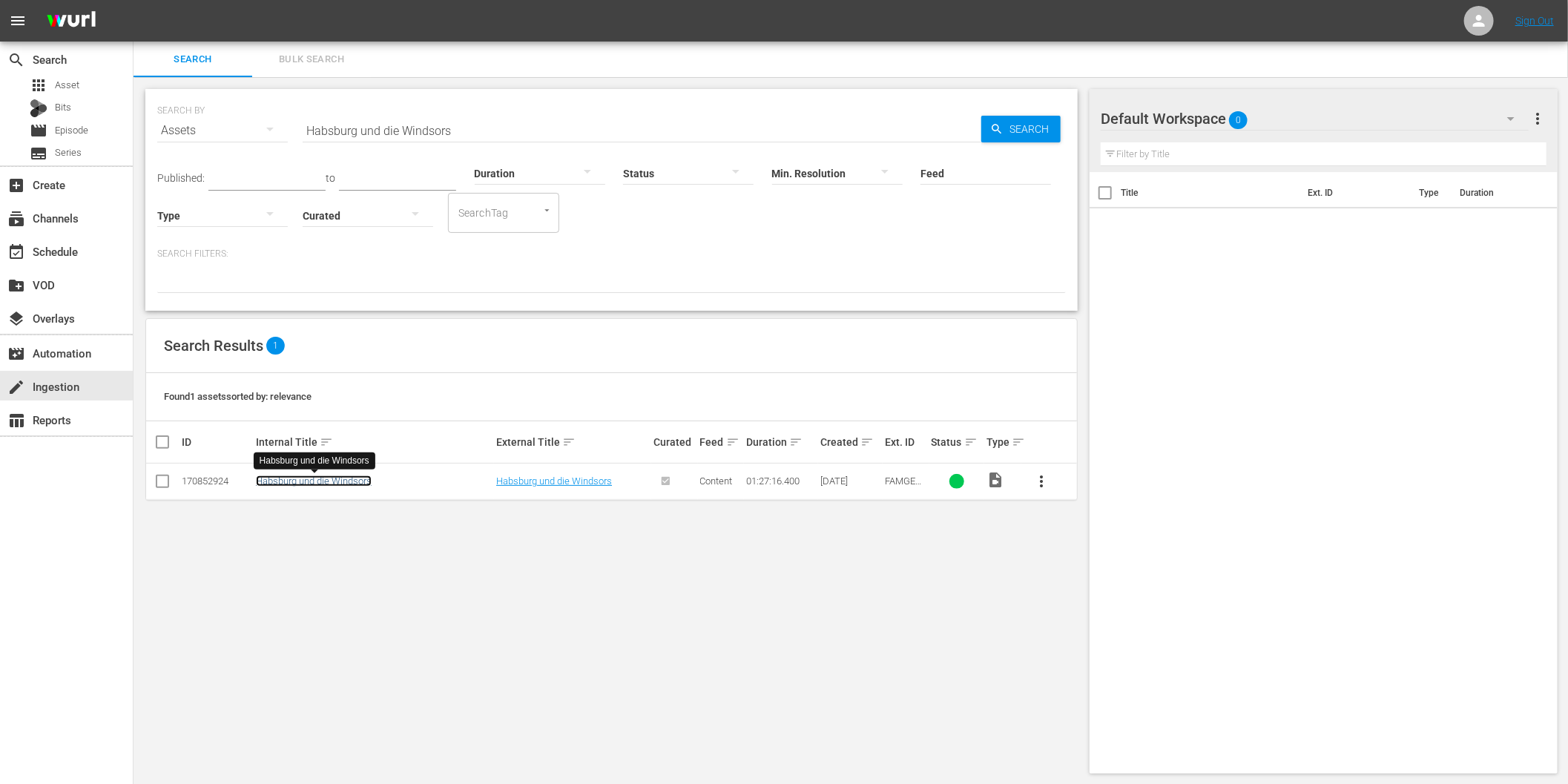
click at [285, 478] on link "Habsburg und die Windsors" at bounding box center [314, 481] width 116 height 11
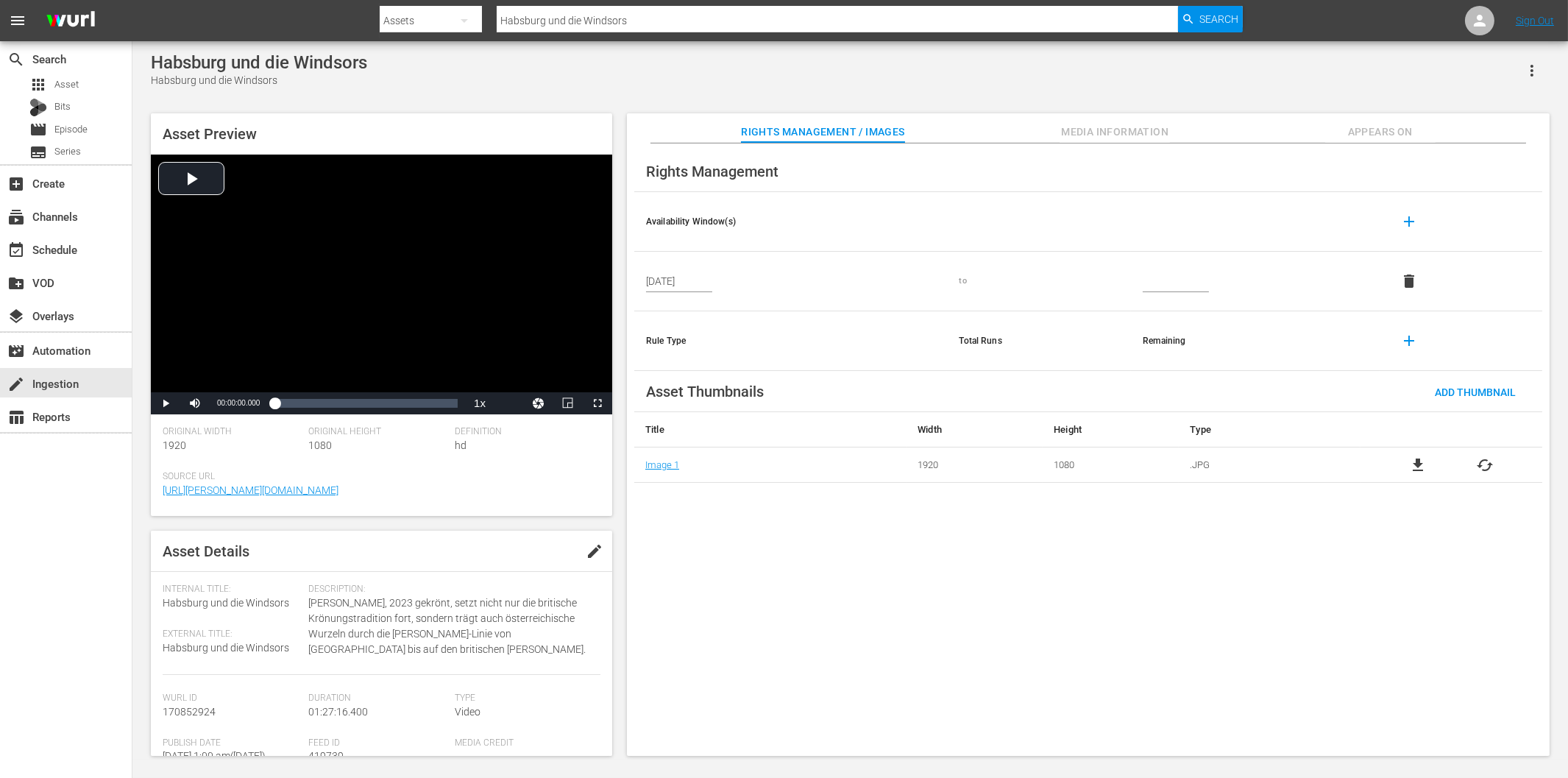
click at [1364, 124] on span "Appears On" at bounding box center [1380, 132] width 110 height 19
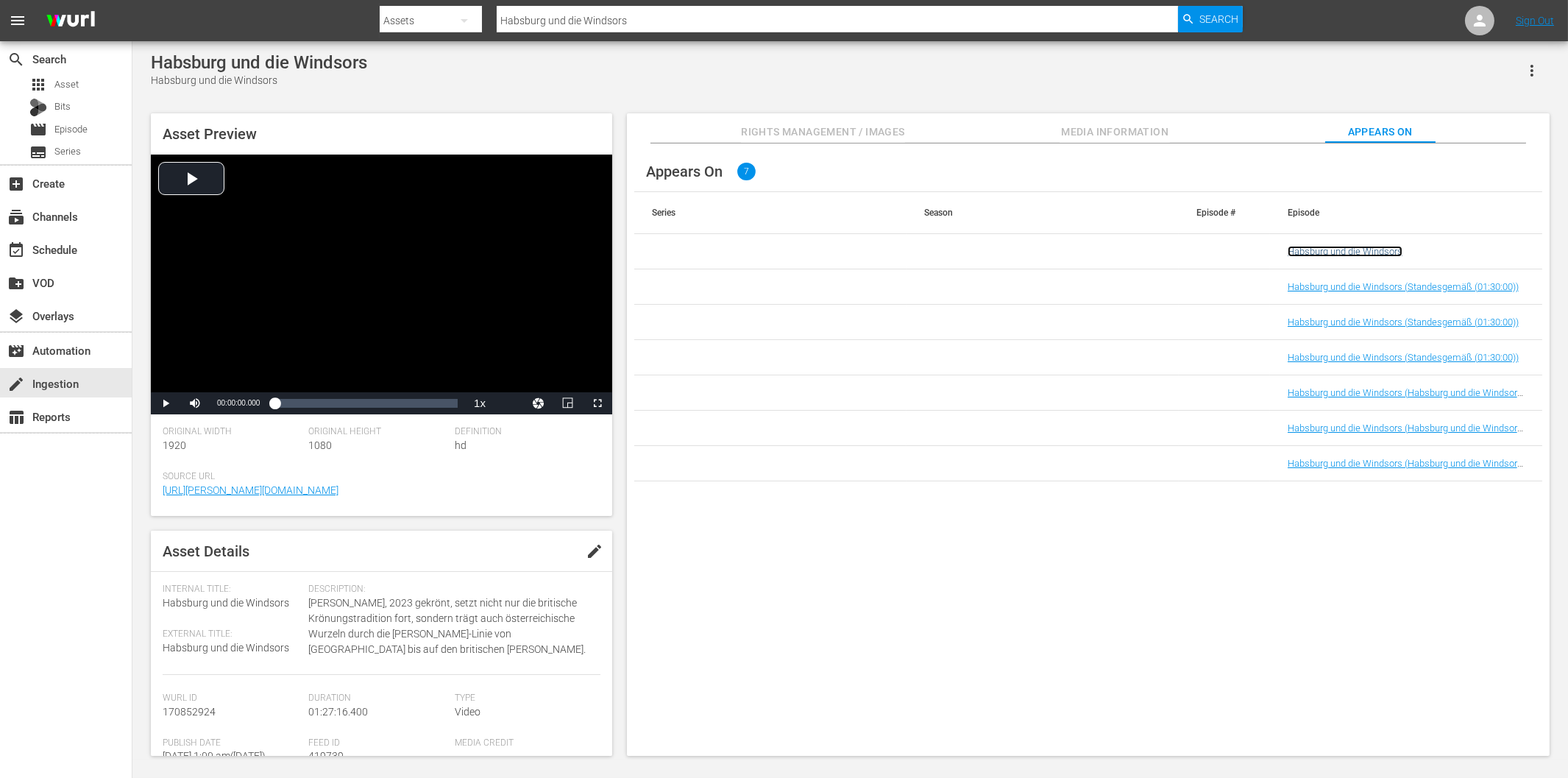
click at [1352, 253] on link "Habsburg und die Windsors" at bounding box center [1345, 251] width 115 height 11
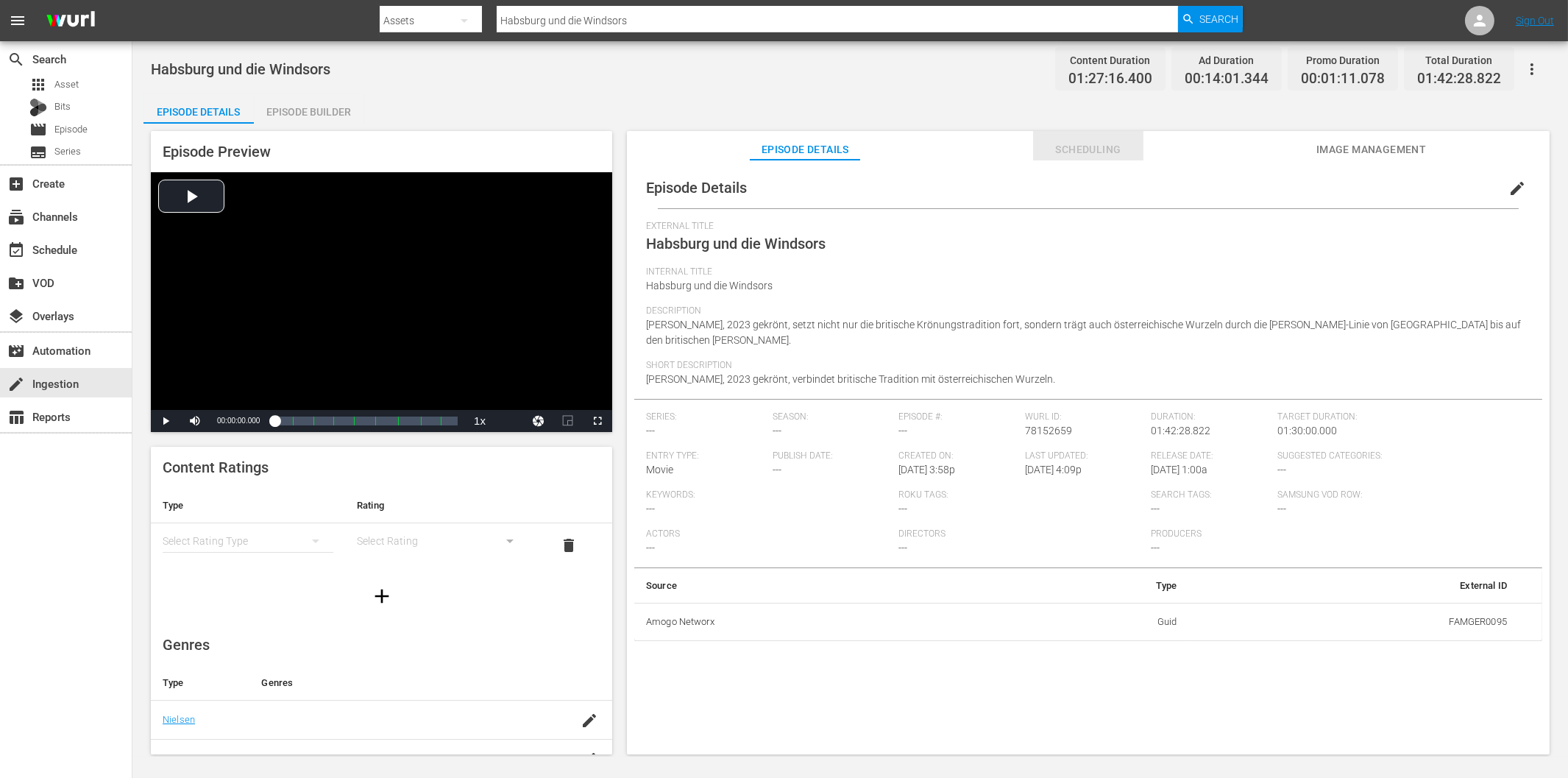
click at [1100, 148] on span "Scheduling" at bounding box center [1088, 150] width 110 height 19
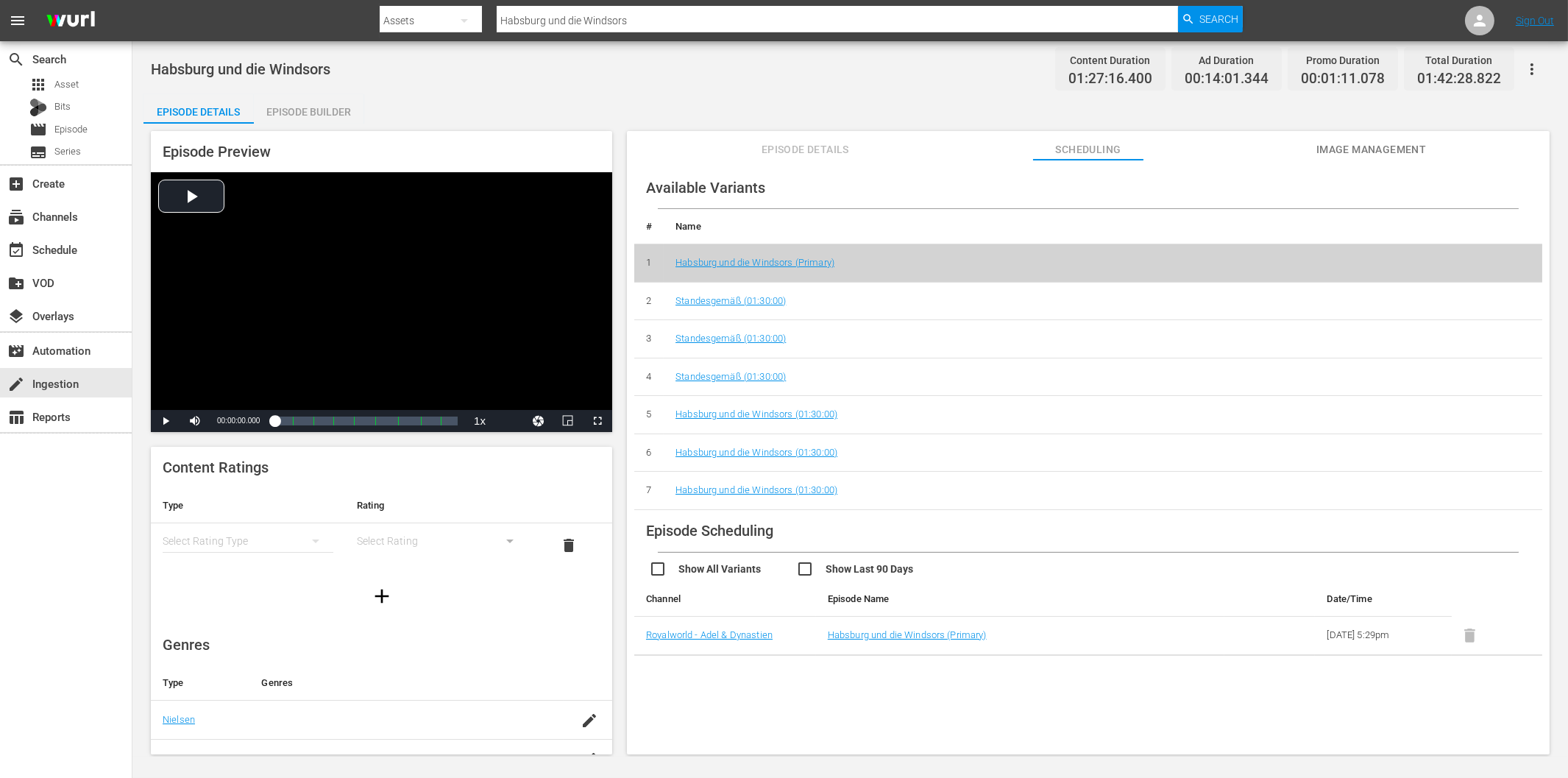
click at [595, 25] on input "Habsburg und die Windsors" at bounding box center [837, 20] width 681 height 35
paste input "Bourbonen"
type input "Habsburg und die Bourbonen"
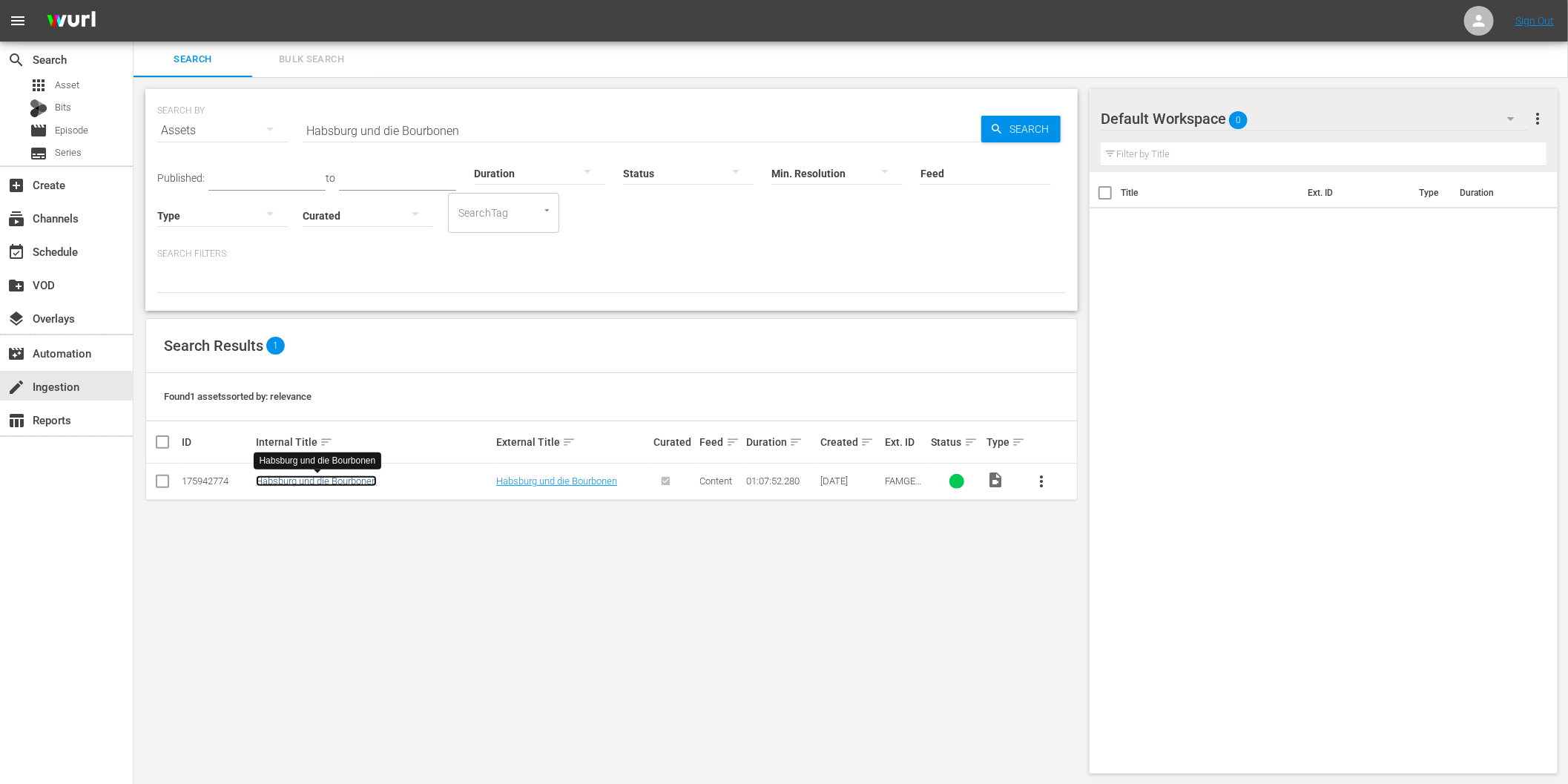
click at [328, 482] on link "Habsburg und die Bourbonen" at bounding box center [316, 481] width 121 height 11
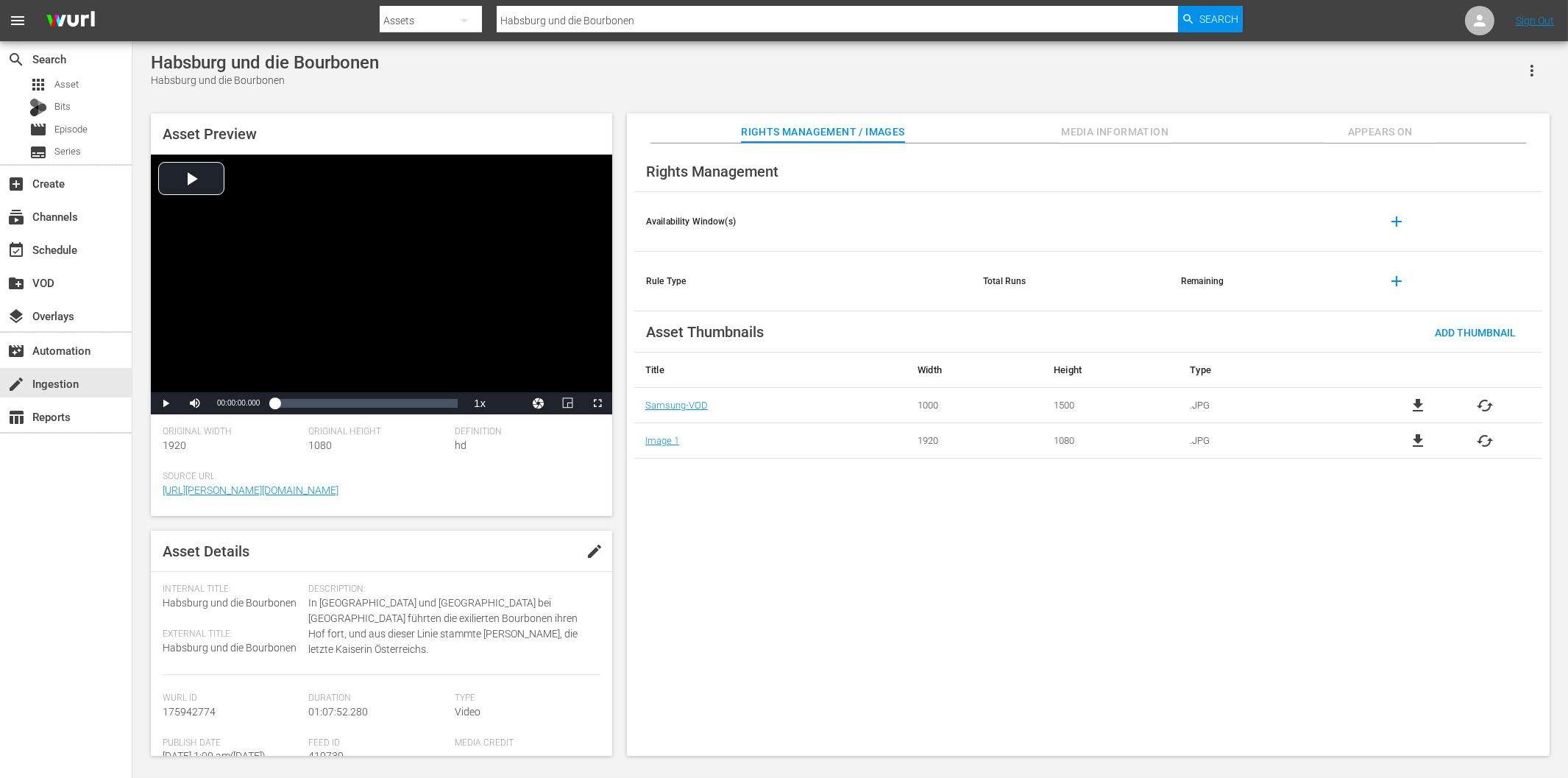
click at [1372, 132] on span "Appears On" at bounding box center [1380, 132] width 110 height 19
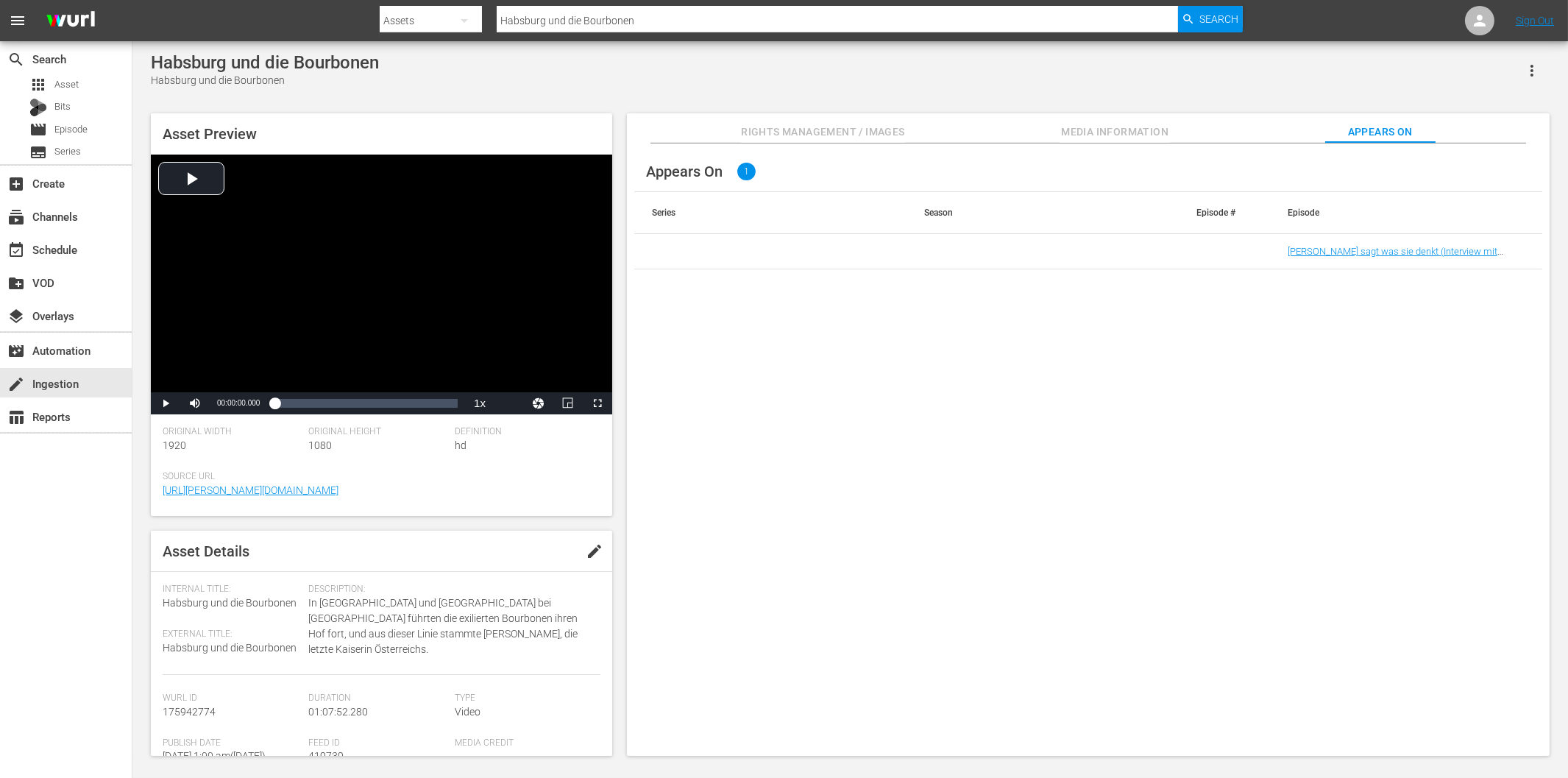
click at [892, 423] on div "Appears On 1 Series Season Episode # Episode [PERSON_NAME] sagt was sie denkt (…" at bounding box center [1089, 450] width 923 height 613
drag, startPoint x: 1275, startPoint y: 251, endPoint x: 1424, endPoint y: 253, distance: 149.0
click at [1424, 250] on td "[PERSON_NAME] sagt was sie denkt (Interview mit Fürstin [PERSON_NAME] und Taxis)" at bounding box center [1406, 251] width 272 height 35
copy link "[PERSON_NAME] sagt was sie denkt"
click at [664, 20] on input "Habsburg und die Bourbonen" at bounding box center [837, 20] width 681 height 35
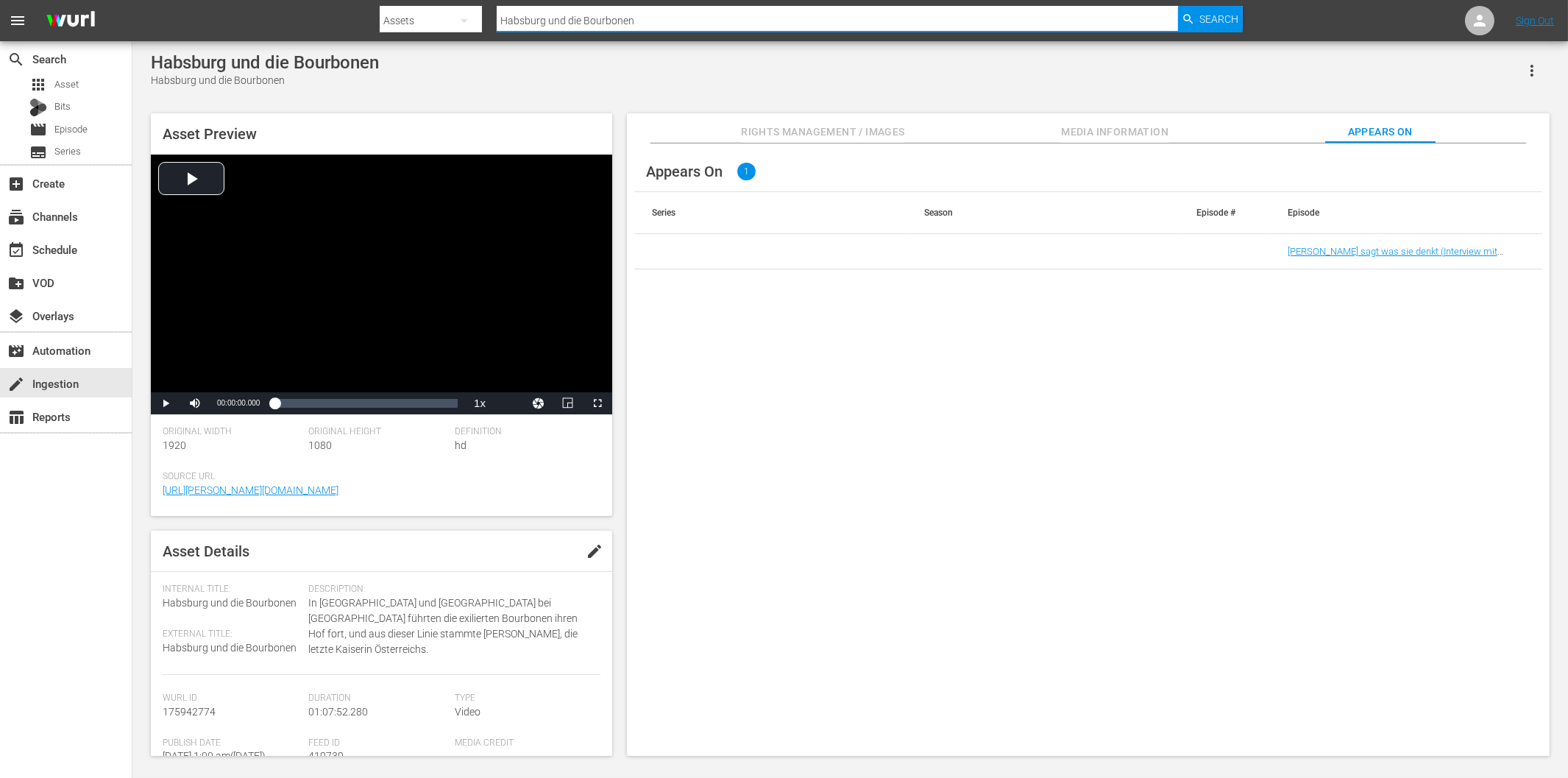
paste input "[PERSON_NAME] sagt was sie denkt"
type input "[PERSON_NAME] sagt was sie denkt"
